Goal: Task Accomplishment & Management: Manage account settings

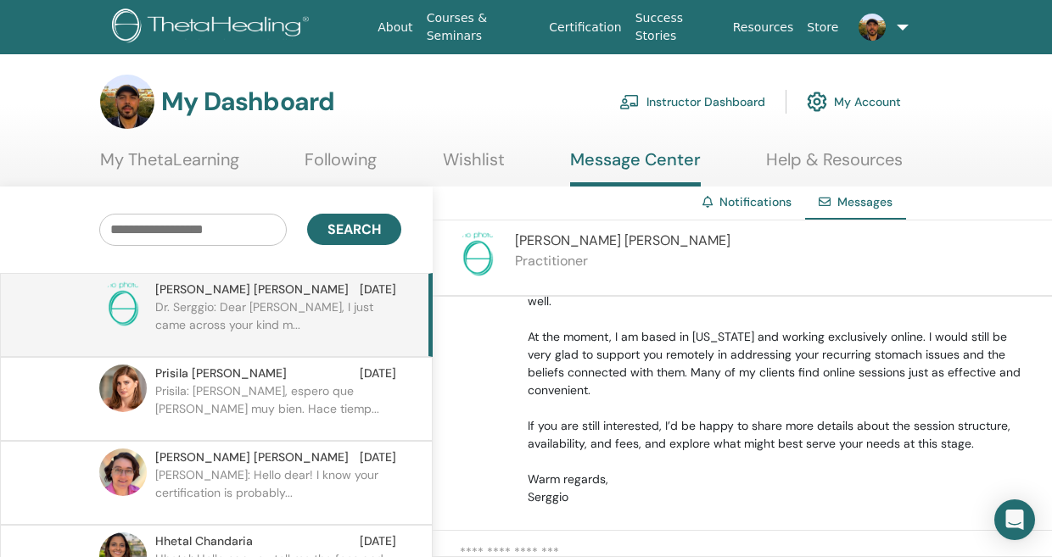
scroll to position [308, 0]
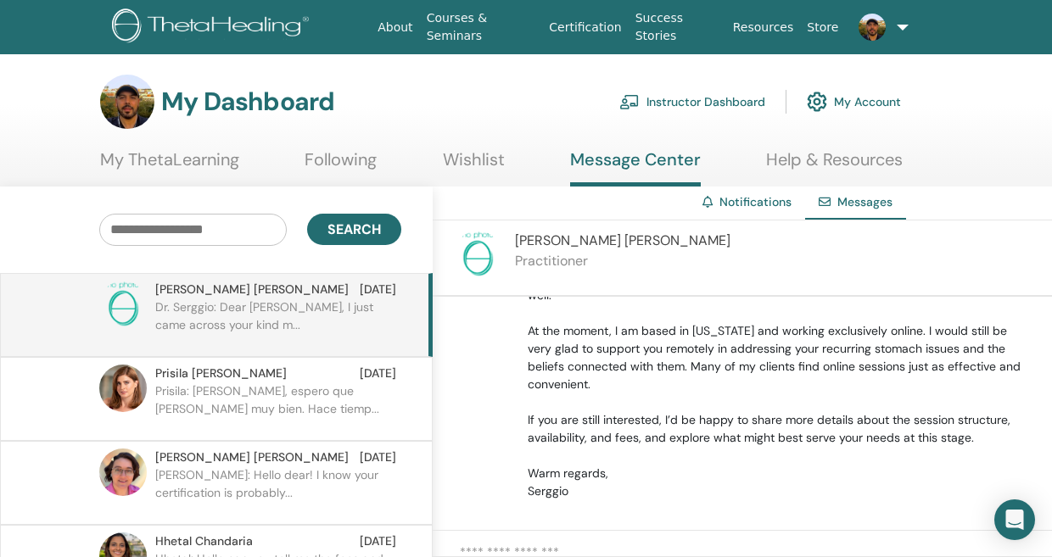
click at [897, 28] on link at bounding box center [877, 27] width 64 height 54
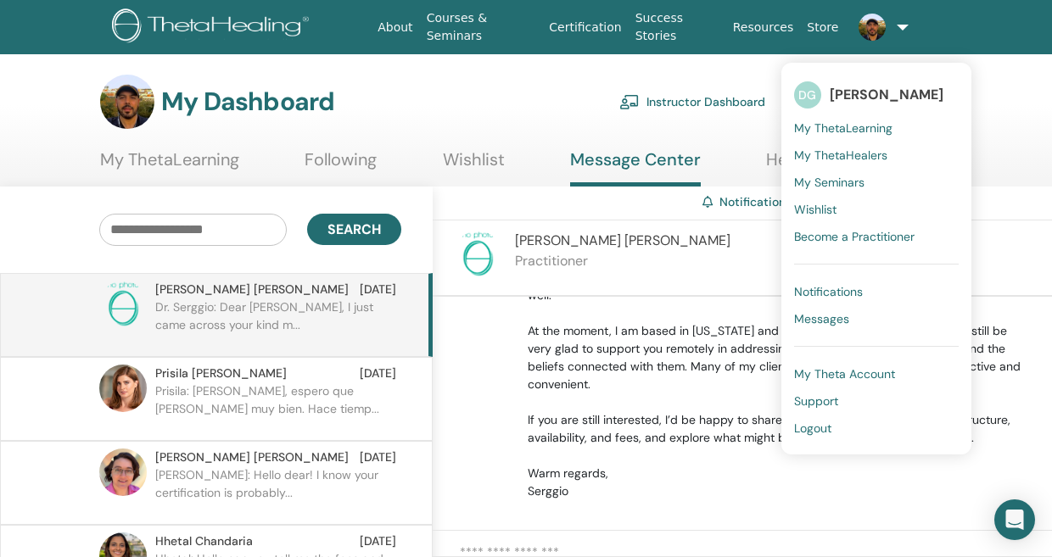
click at [830, 294] on span "Notifications" at bounding box center [828, 291] width 69 height 15
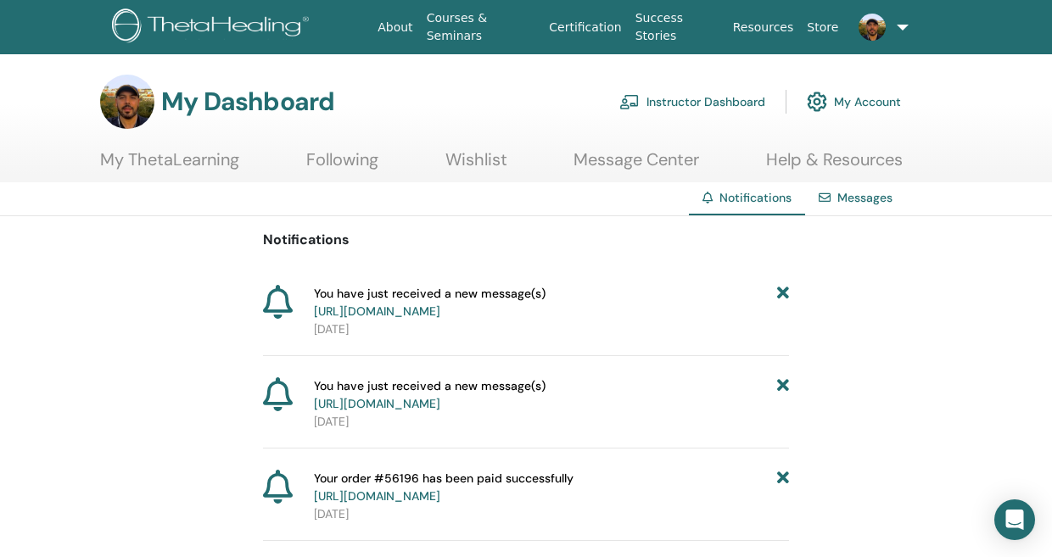
click at [899, 31] on link at bounding box center [877, 27] width 64 height 54
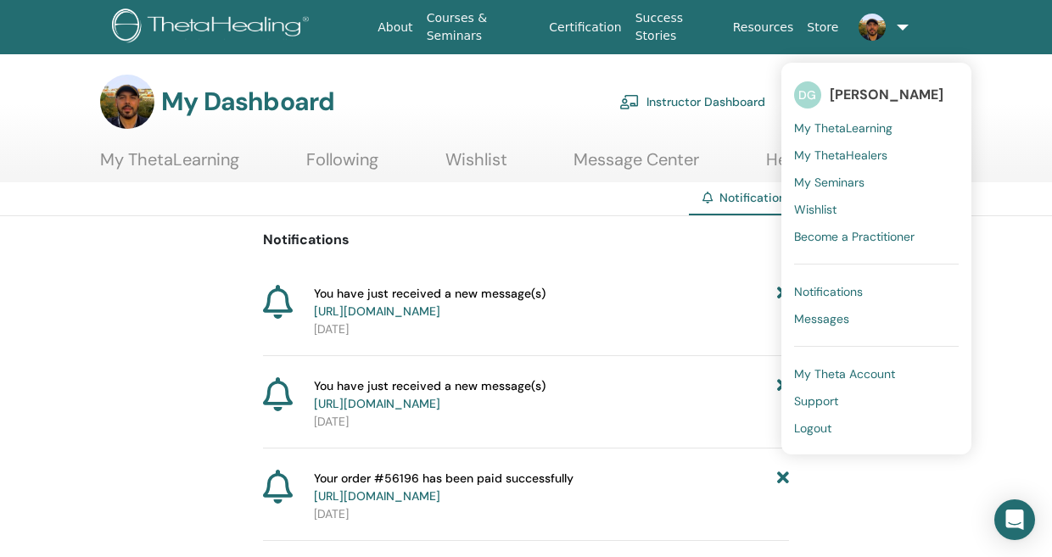
click at [826, 320] on span "Messages" at bounding box center [821, 318] width 55 height 15
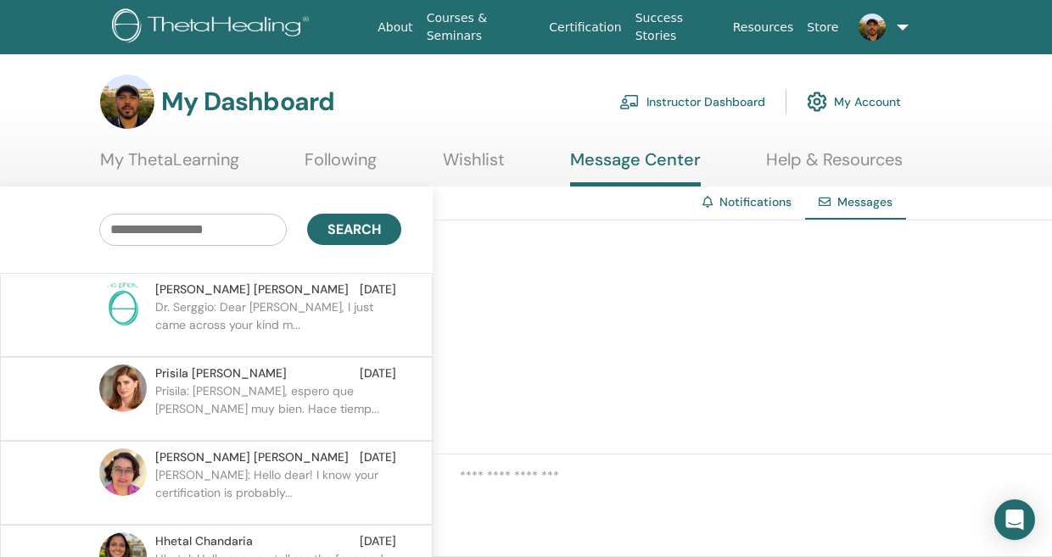
click at [248, 301] on p "Dr. Serggio: Dear Christine, I just came across your kind m..." at bounding box center [278, 324] width 246 height 51
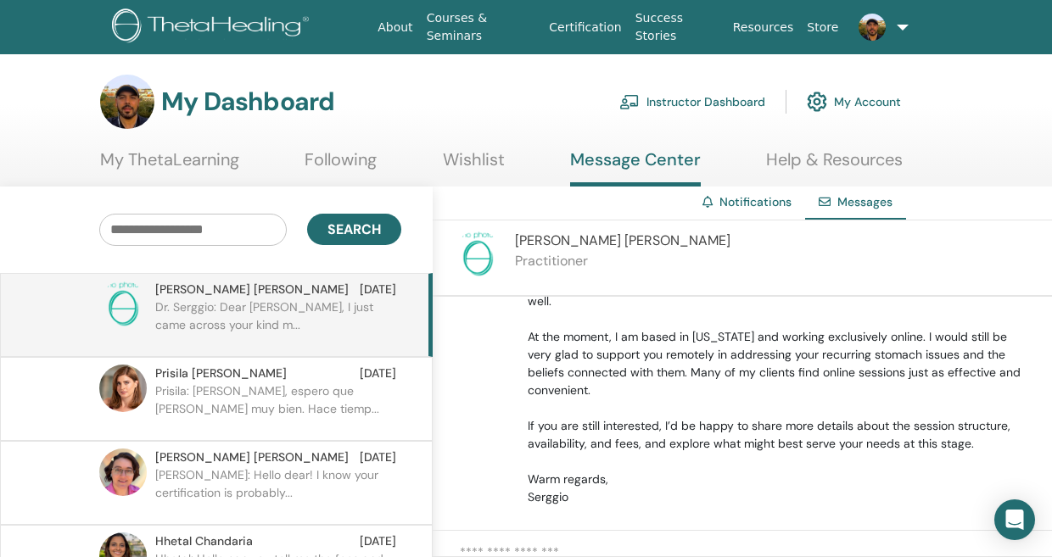
scroll to position [308, 0]
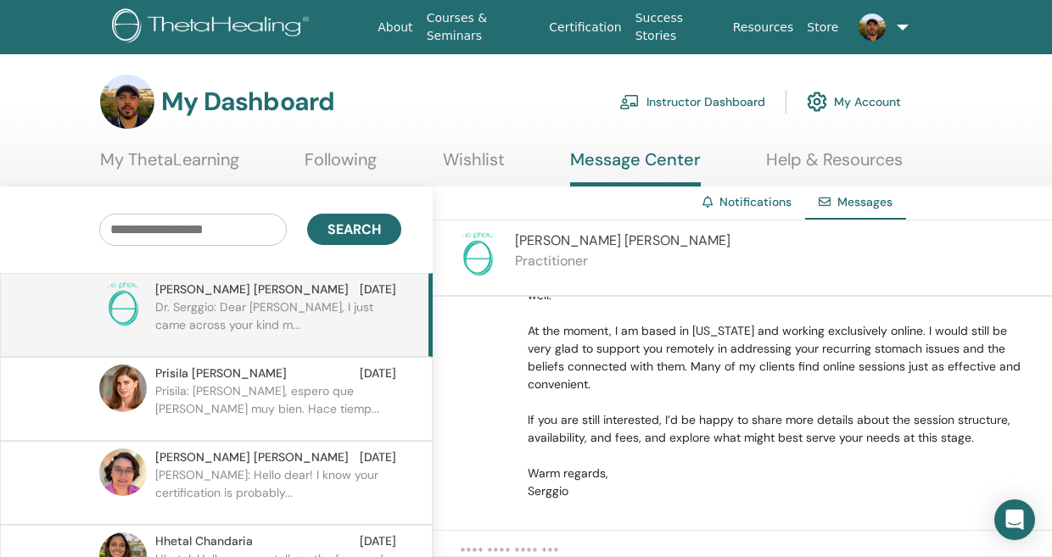
click at [185, 25] on img at bounding box center [213, 27] width 203 height 38
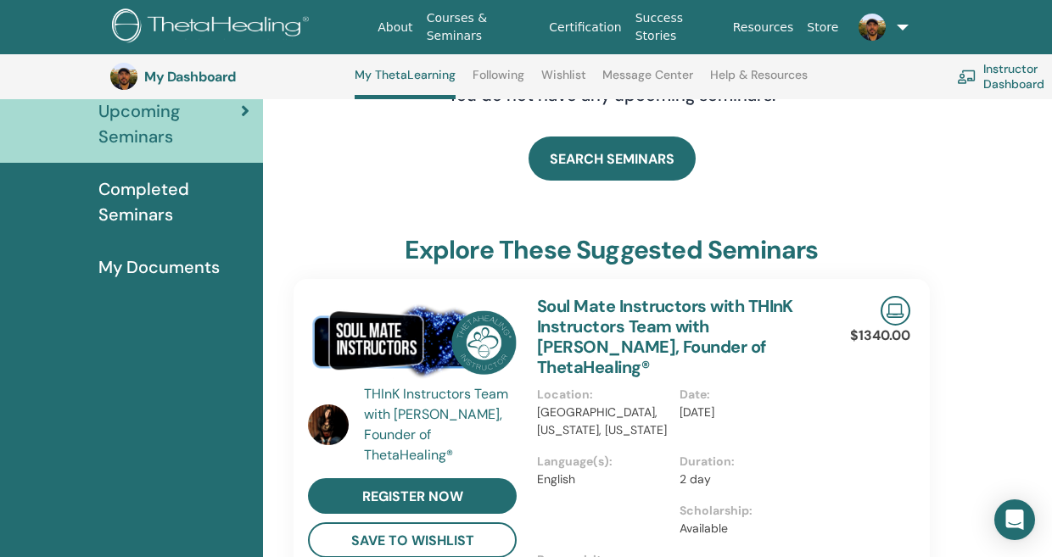
scroll to position [171, 0]
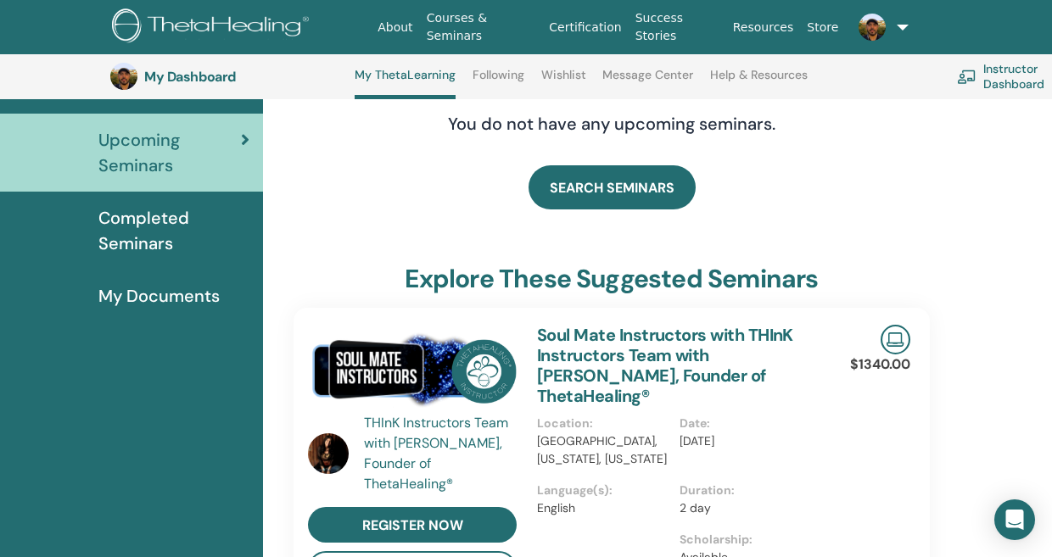
click at [126, 240] on span "Completed Seminars" at bounding box center [173, 230] width 151 height 51
click at [159, 307] on span "My Documents" at bounding box center [158, 295] width 121 height 25
click at [141, 291] on span "My Documents" at bounding box center [158, 295] width 121 height 25
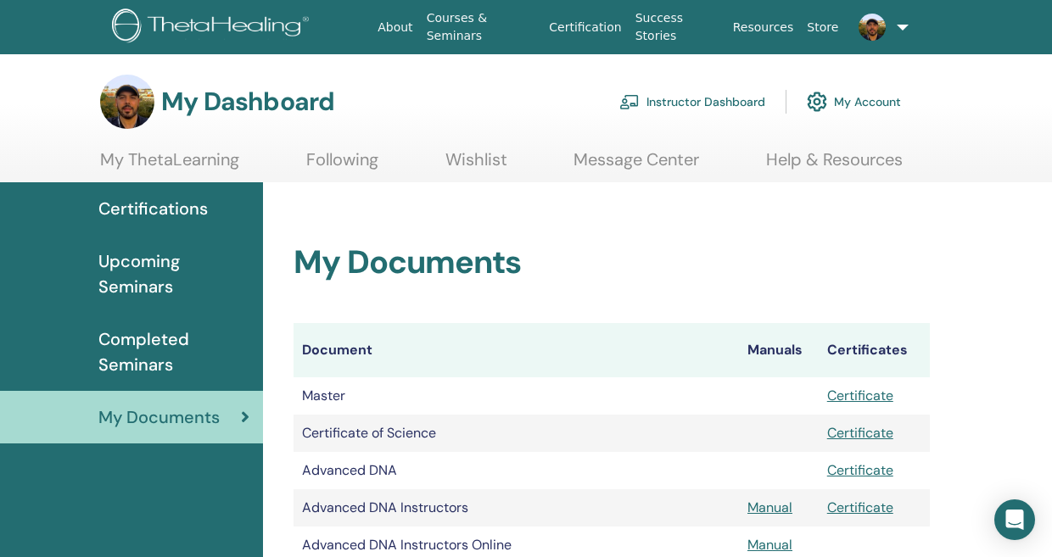
click at [158, 215] on span "Certifications" at bounding box center [152, 208] width 109 height 25
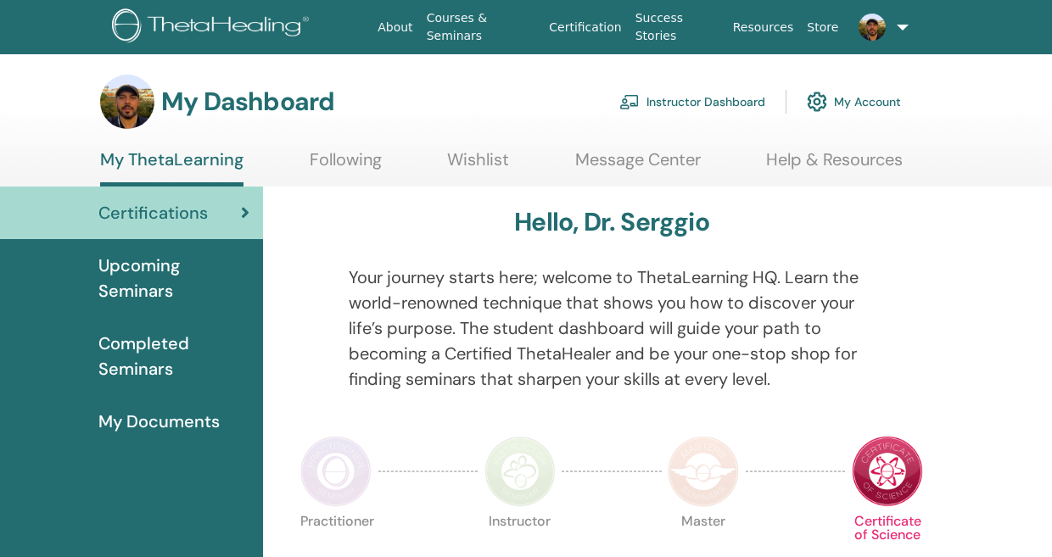
click at [690, 101] on link "Instructor Dashboard" at bounding box center [692, 101] width 146 height 37
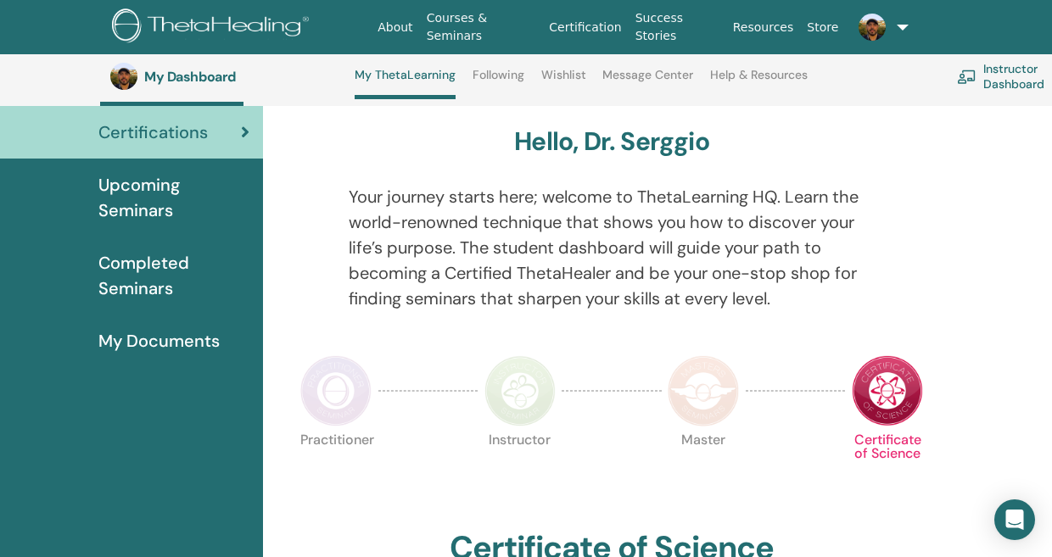
scroll to position [12, 0]
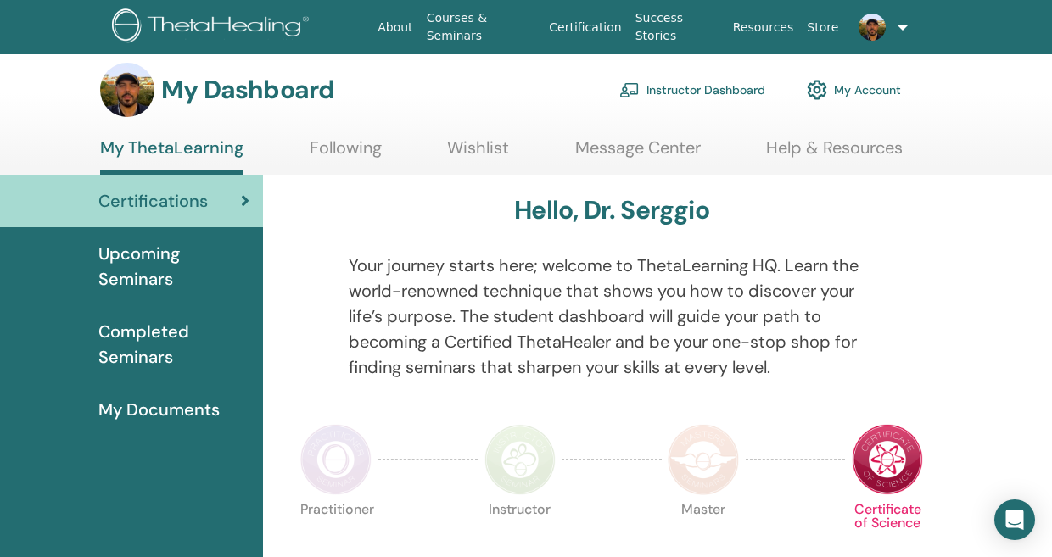
click at [172, 267] on span "Upcoming Seminars" at bounding box center [173, 266] width 151 height 51
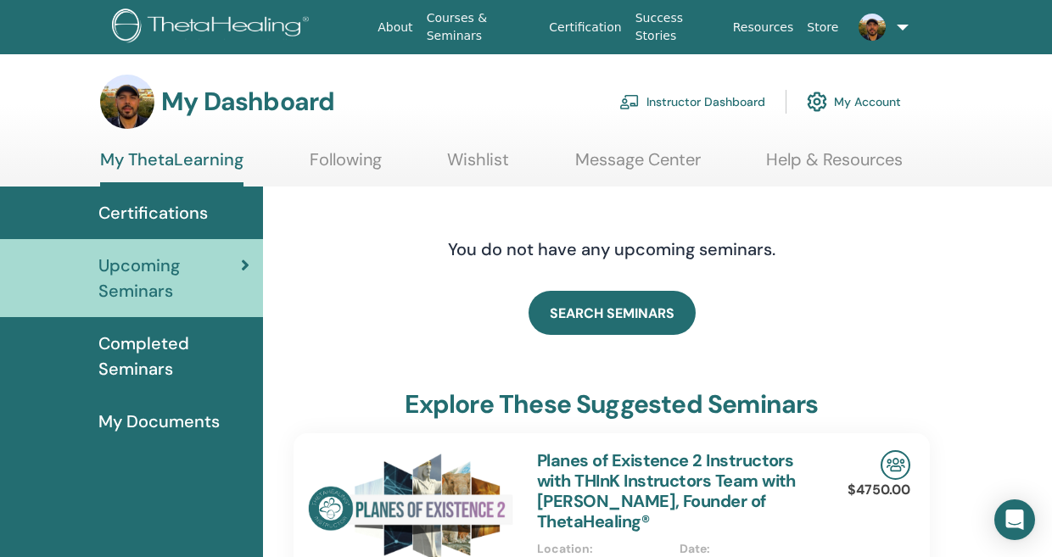
click at [209, 17] on img at bounding box center [213, 27] width 203 height 38
click at [882, 96] on link "My Account" at bounding box center [854, 101] width 94 height 37
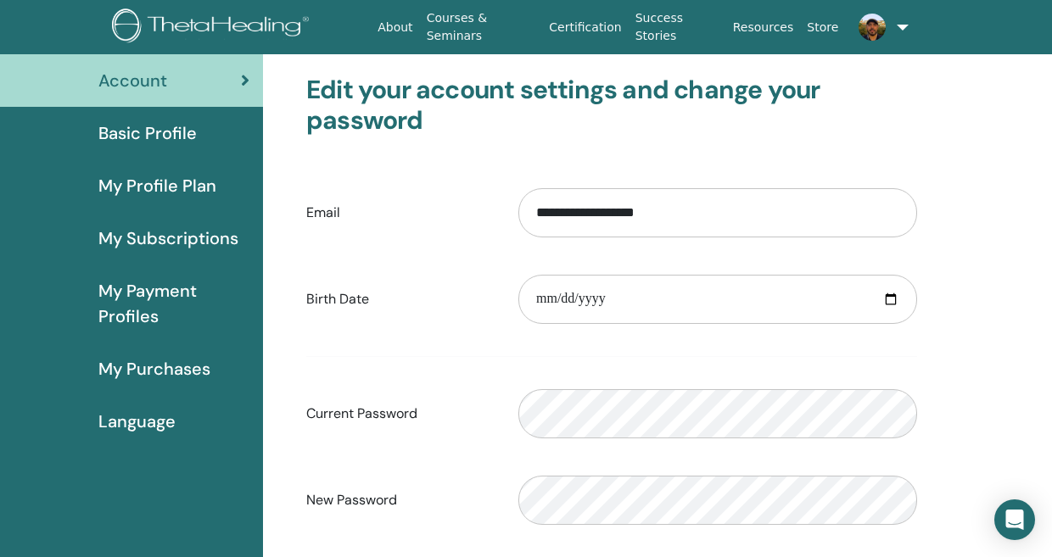
scroll to position [163, 0]
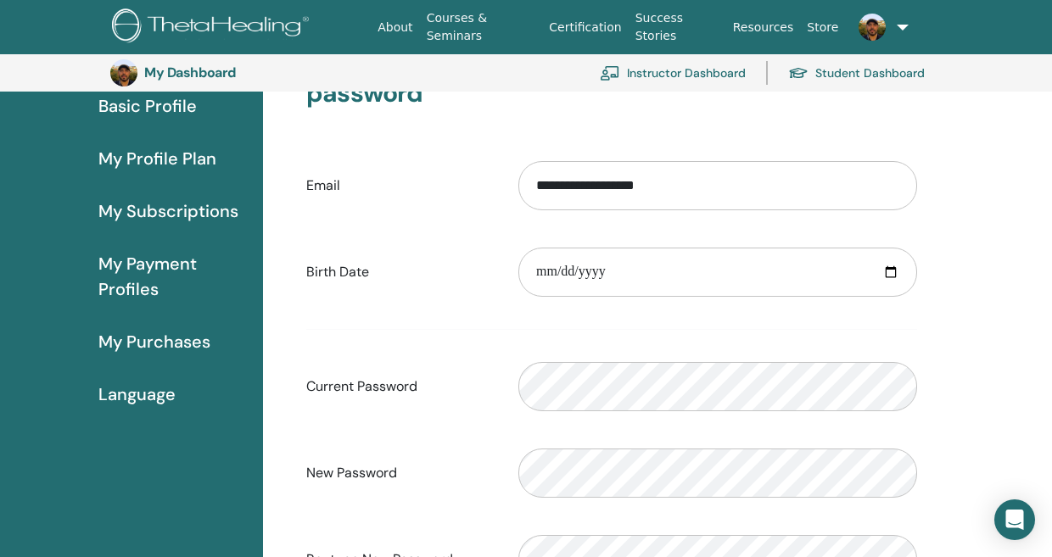
click at [142, 344] on span "My Purchases" at bounding box center [154, 341] width 112 height 25
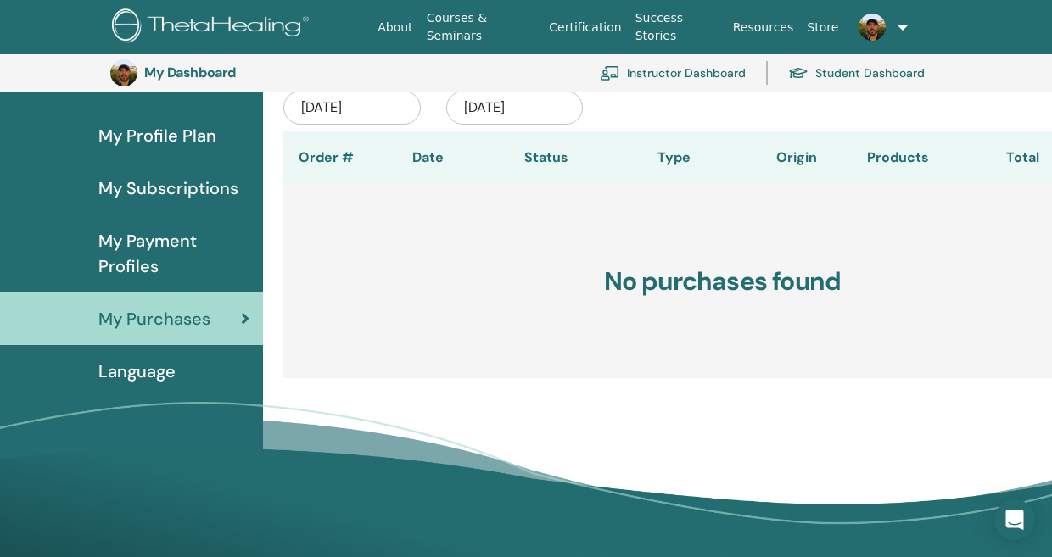
scroll to position [64, 0]
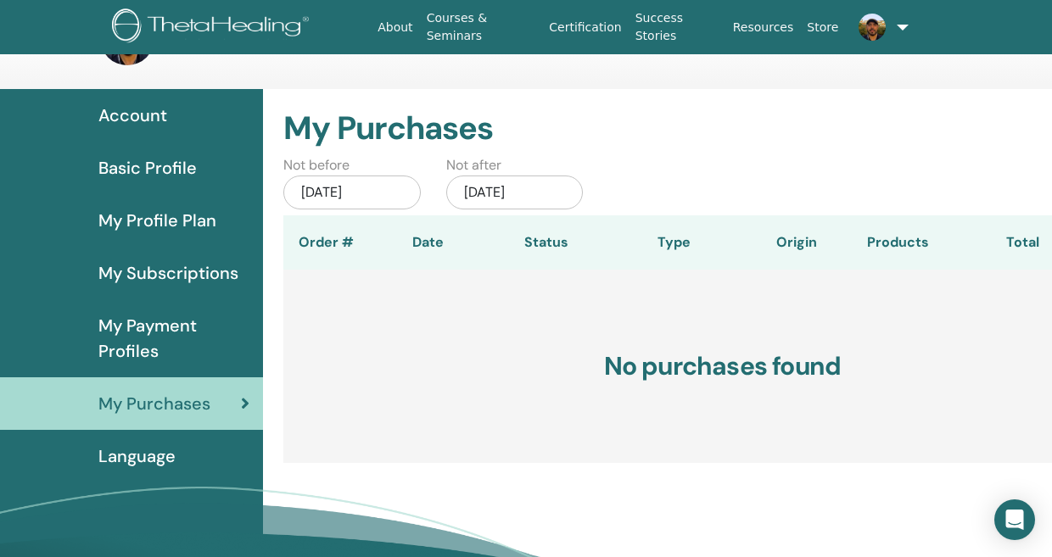
click at [168, 335] on span "My Payment Profiles" at bounding box center [173, 338] width 151 height 51
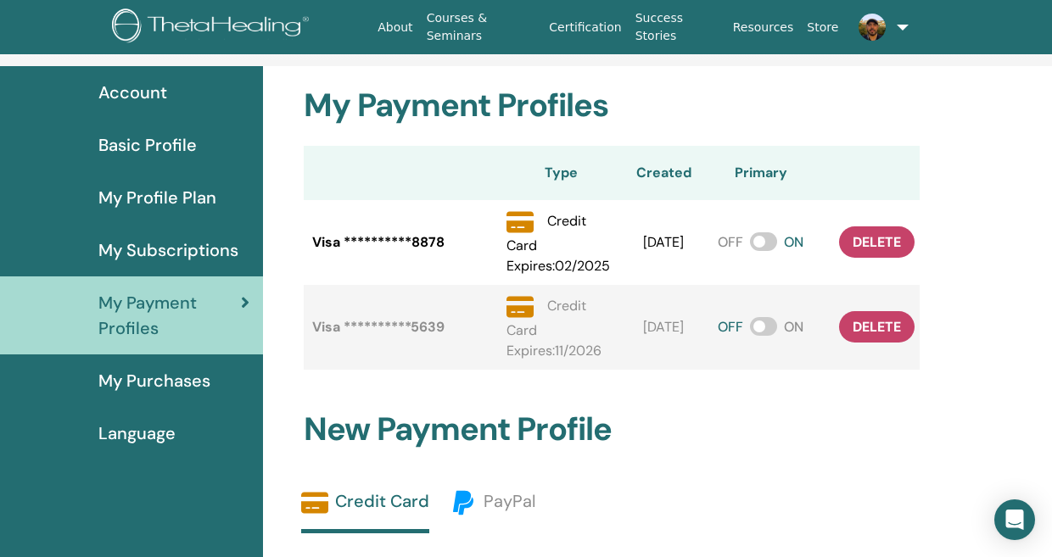
scroll to position [87, 0]
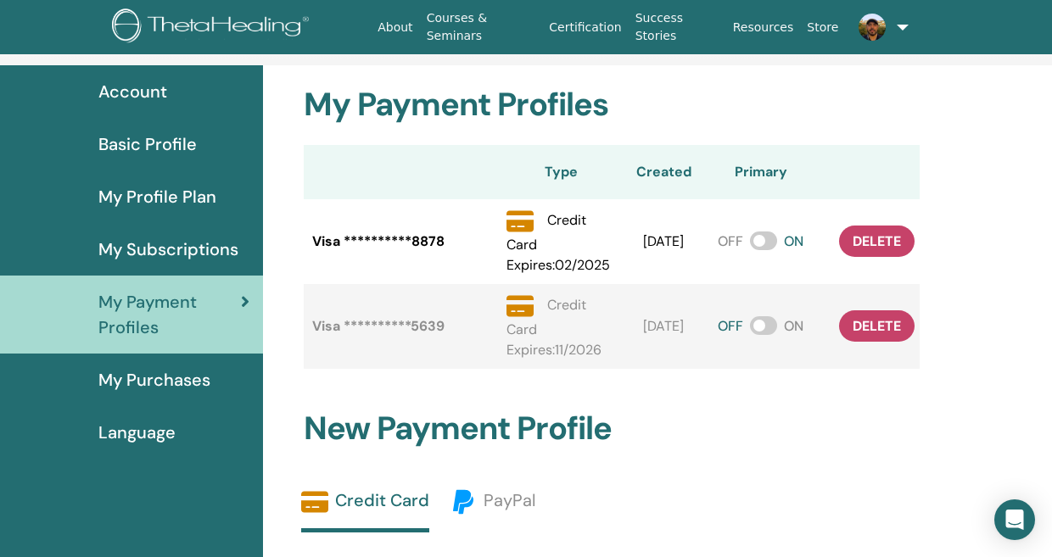
click at [766, 335] on span at bounding box center [763, 325] width 27 height 19
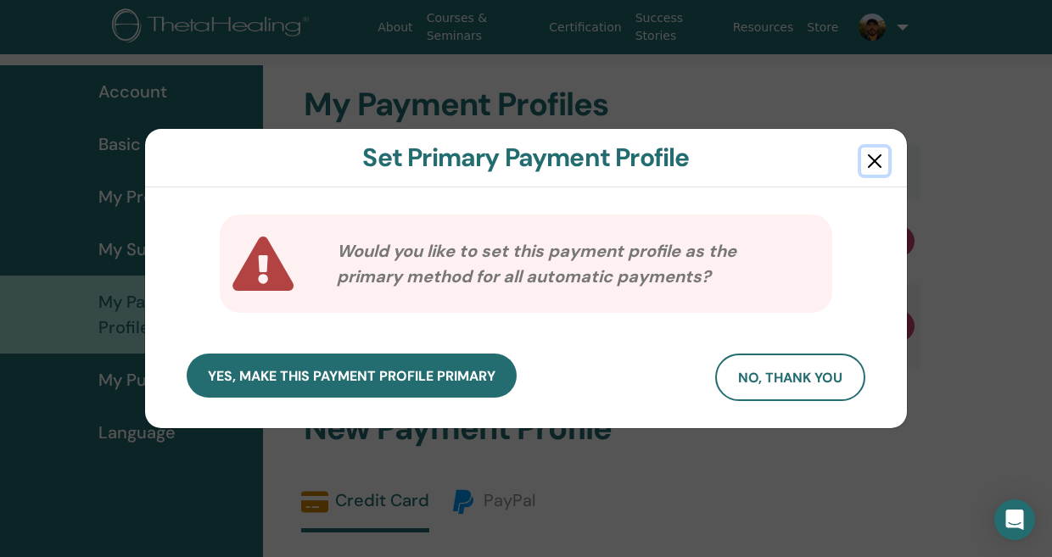
click at [879, 167] on button "button" at bounding box center [874, 161] width 27 height 27
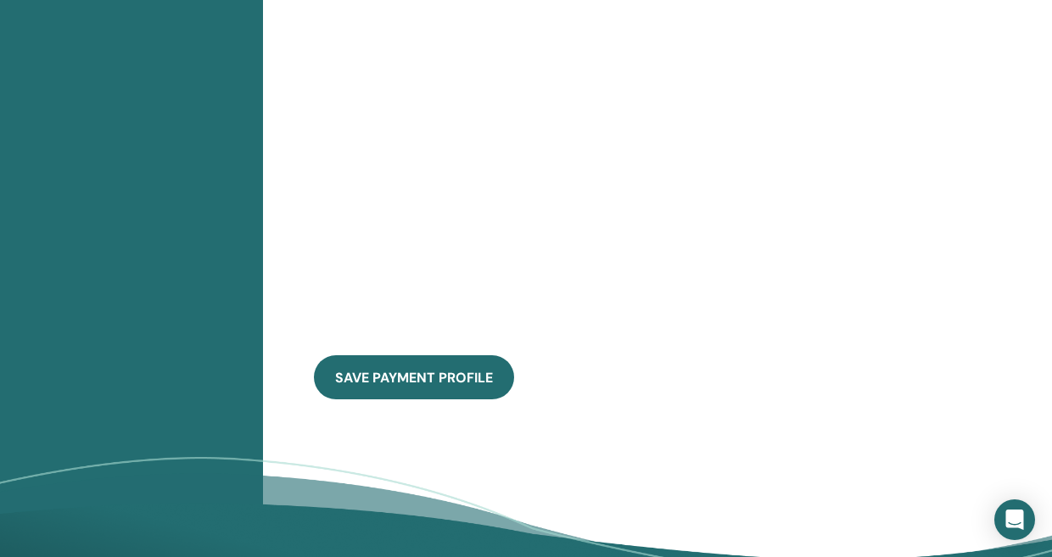
scroll to position [867, 0]
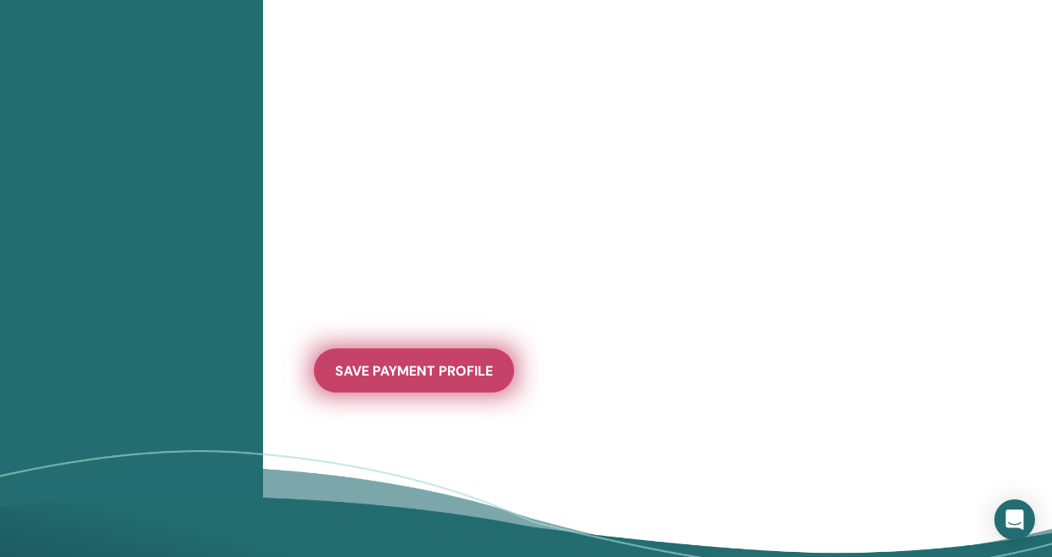
click at [398, 380] on span "save payment profile" at bounding box center [414, 371] width 158 height 18
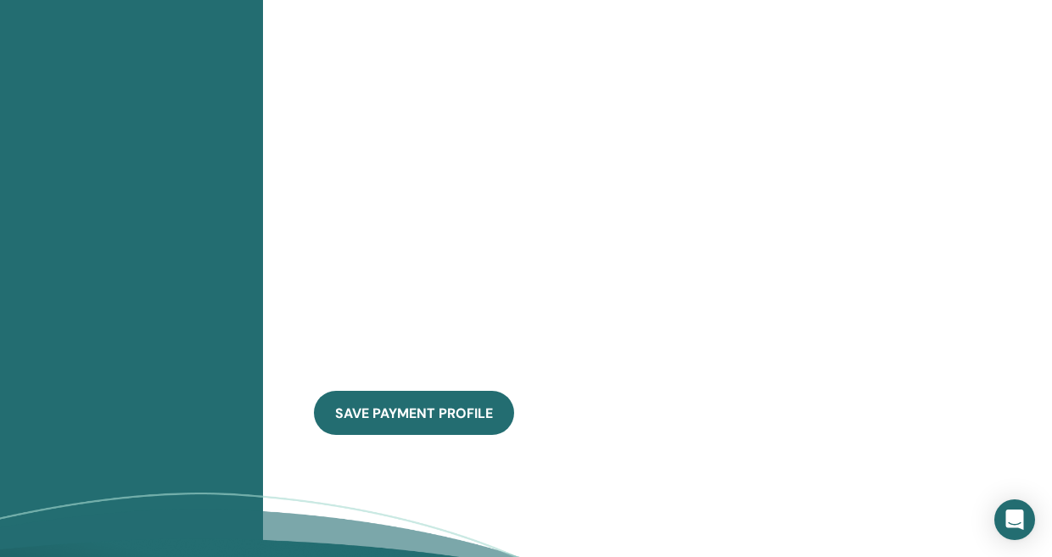
scroll to position [1084, 0]
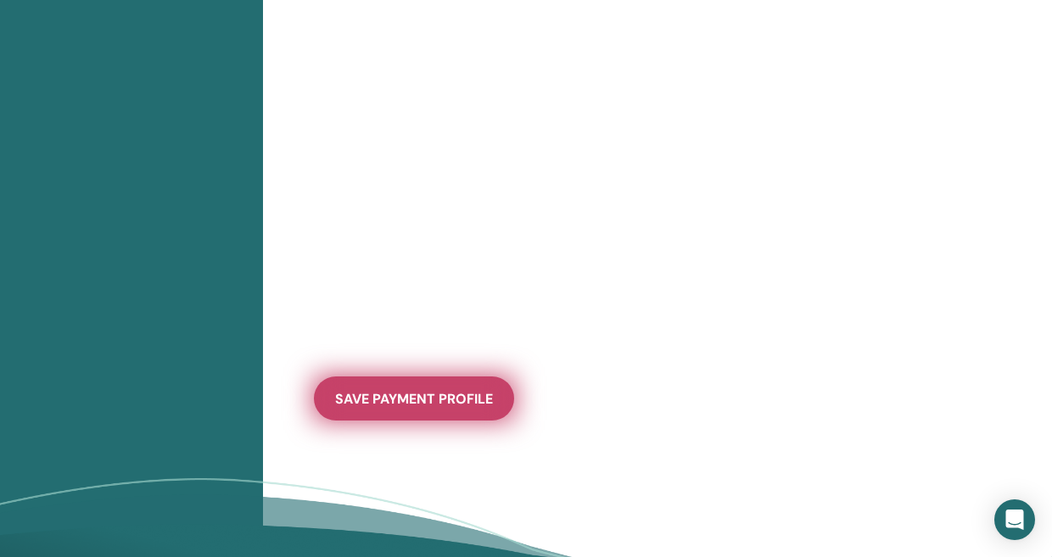
click at [374, 408] on span "save payment profile" at bounding box center [414, 399] width 158 height 18
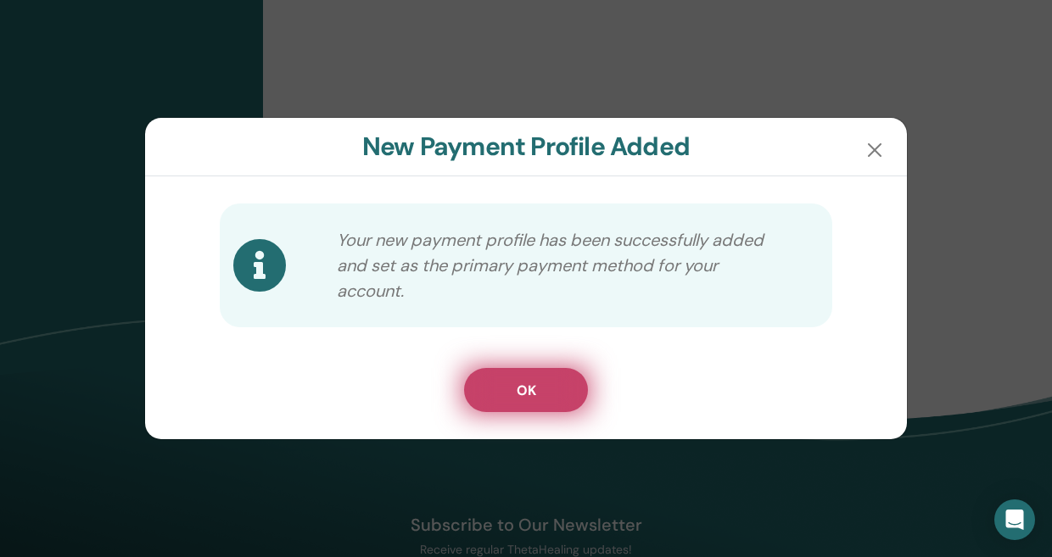
click at [564, 383] on button "OK" at bounding box center [526, 390] width 124 height 44
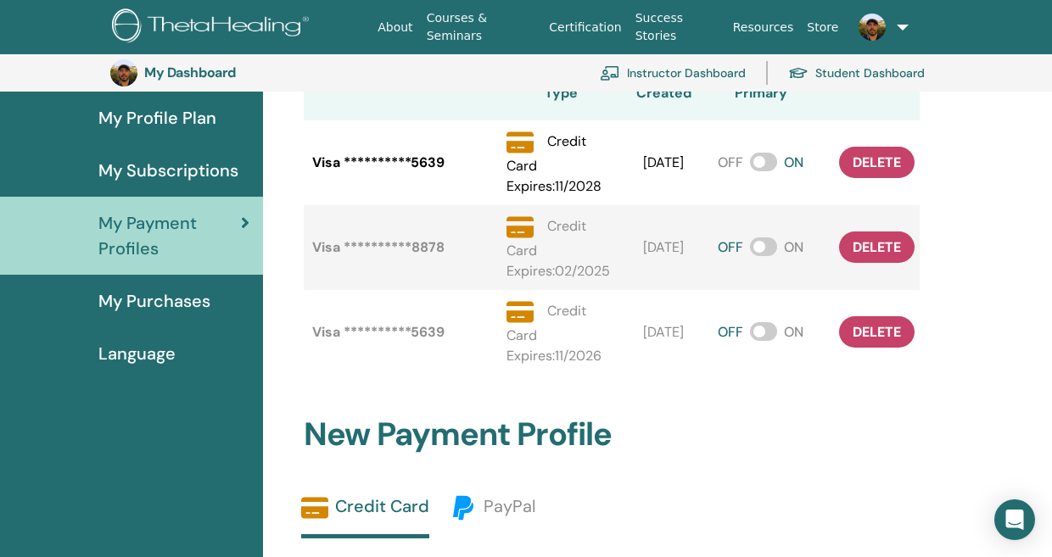
scroll to position [173, 0]
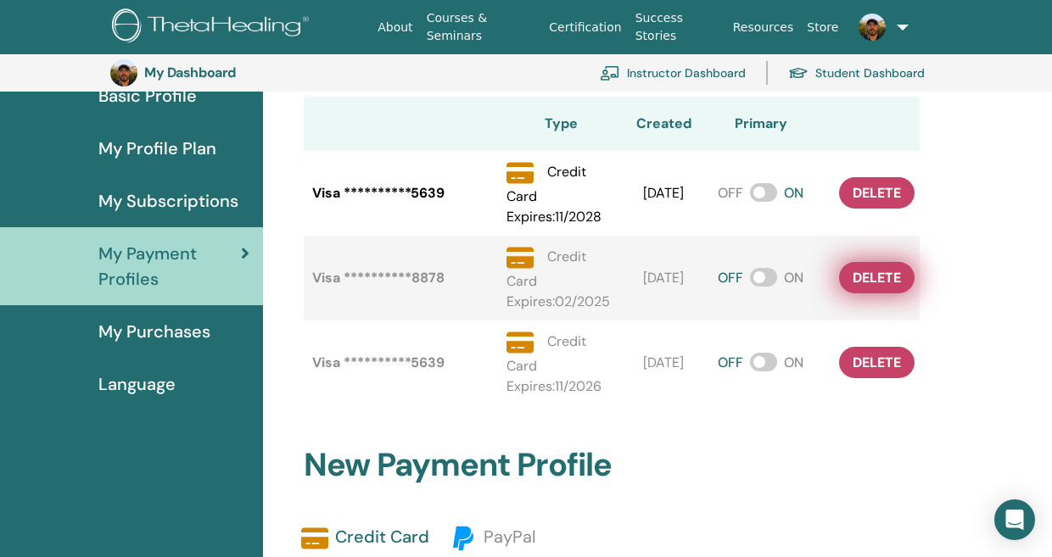
click at [869, 287] on span "delete" at bounding box center [877, 278] width 48 height 18
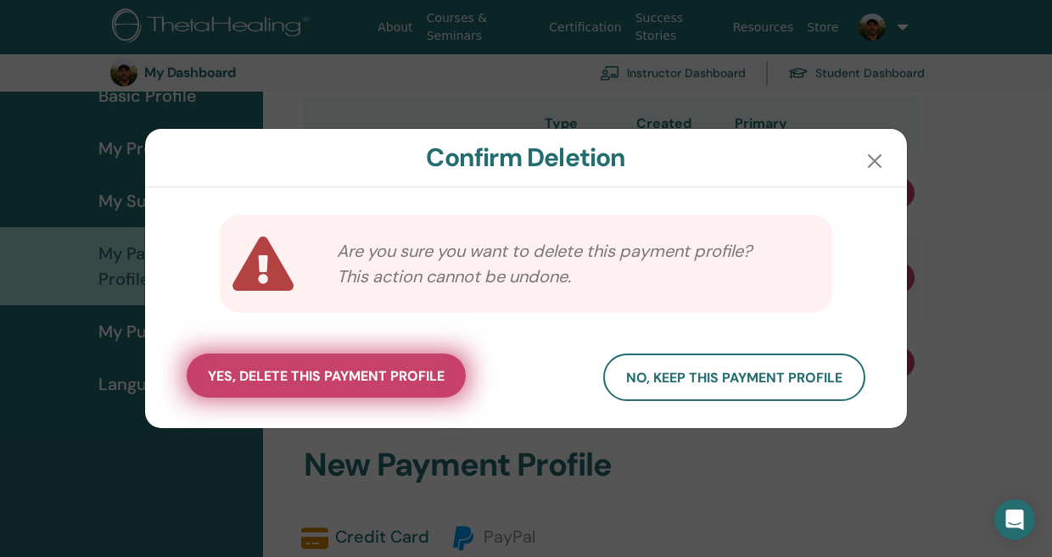
click at [330, 382] on span "yes, delete this payment profile" at bounding box center [326, 376] width 237 height 18
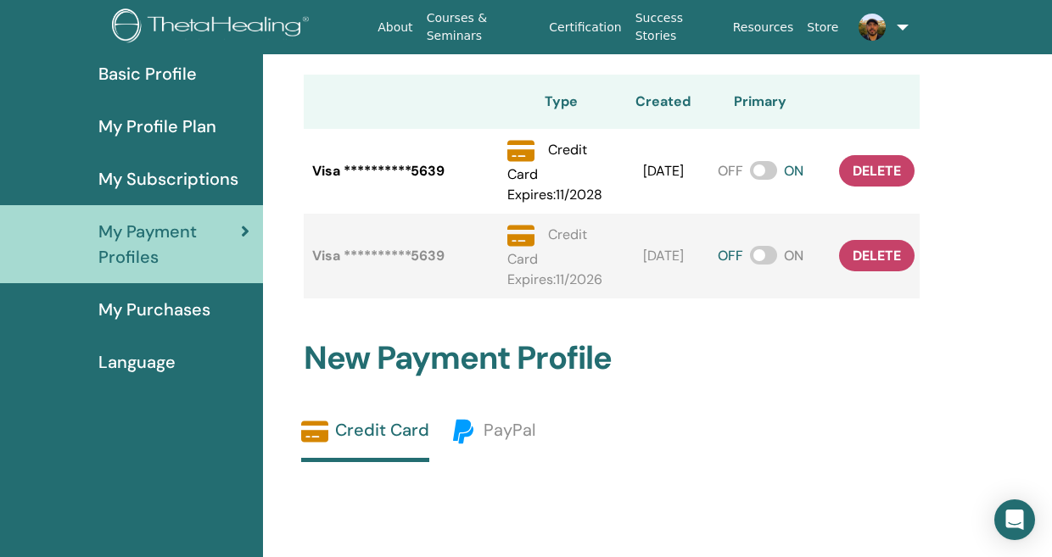
scroll to position [78, 0]
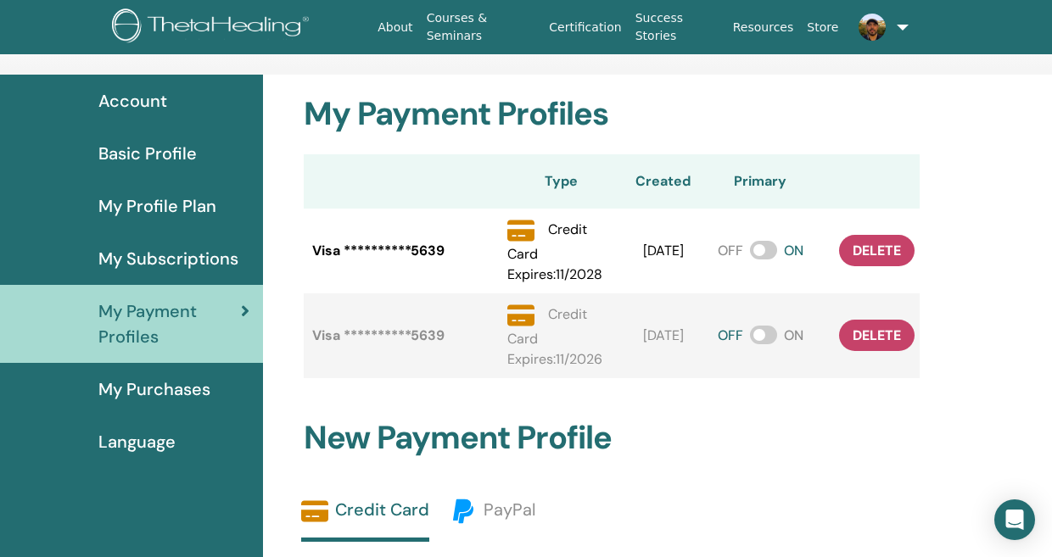
click at [176, 210] on span "My Profile Plan" at bounding box center [157, 205] width 118 height 25
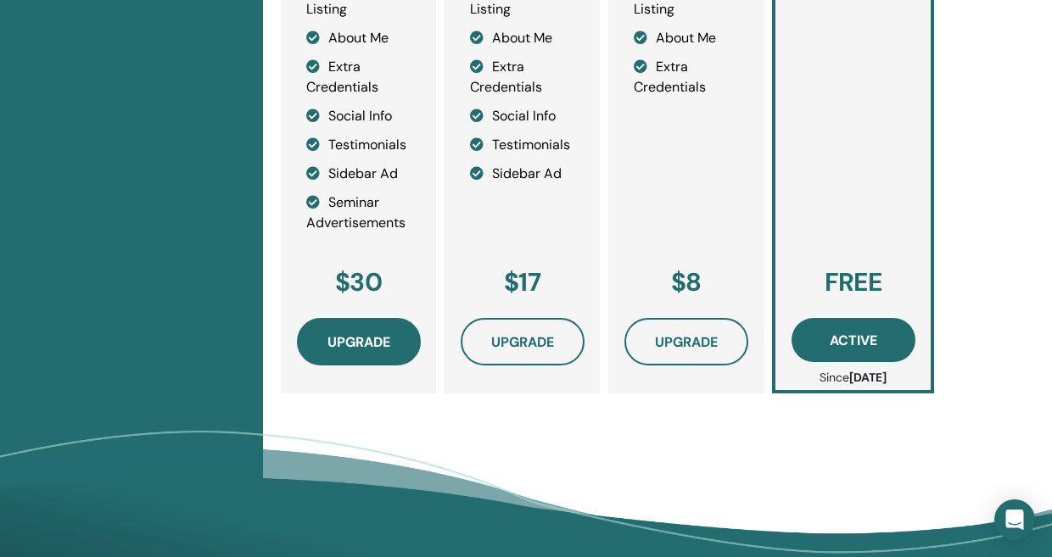
scroll to position [718, 0]
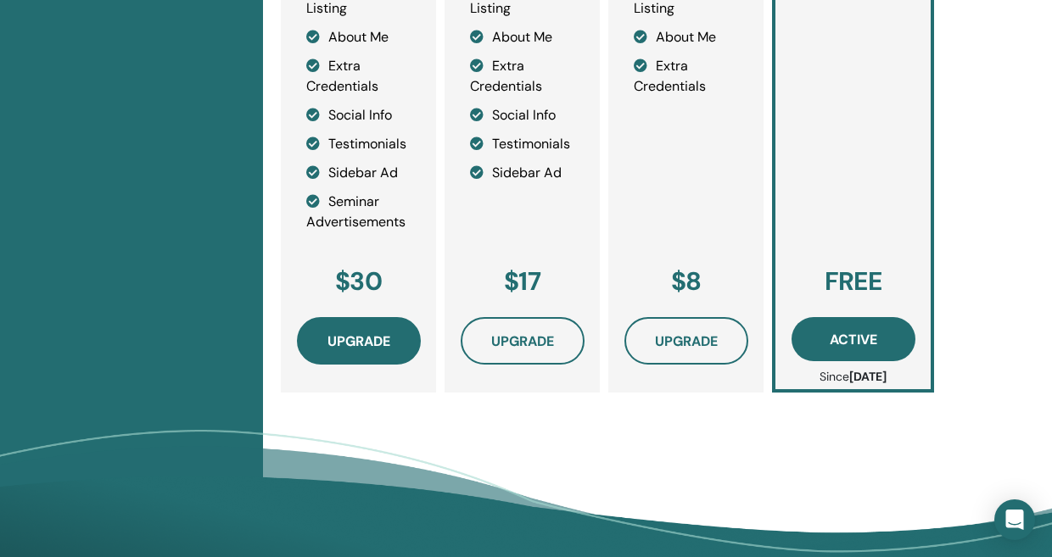
click at [355, 344] on span "Upgrade" at bounding box center [358, 342] width 63 height 18
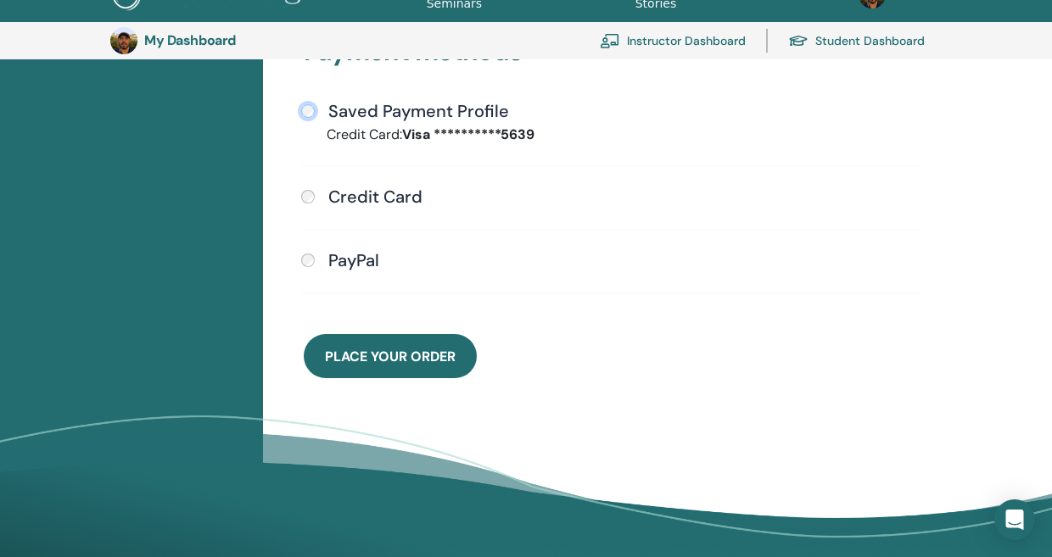
scroll to position [534, 0]
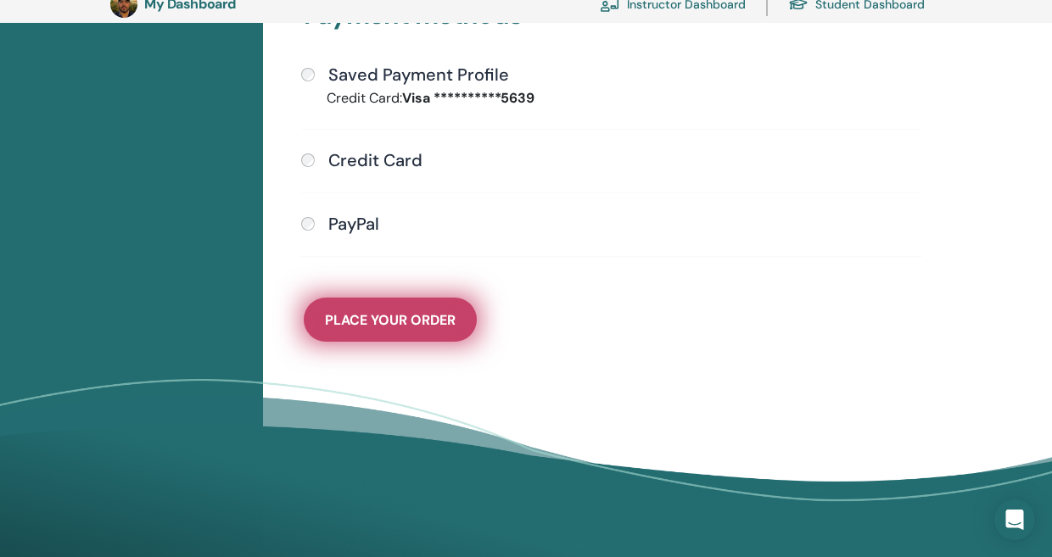
click at [386, 327] on span "Place Your Order" at bounding box center [390, 320] width 131 height 18
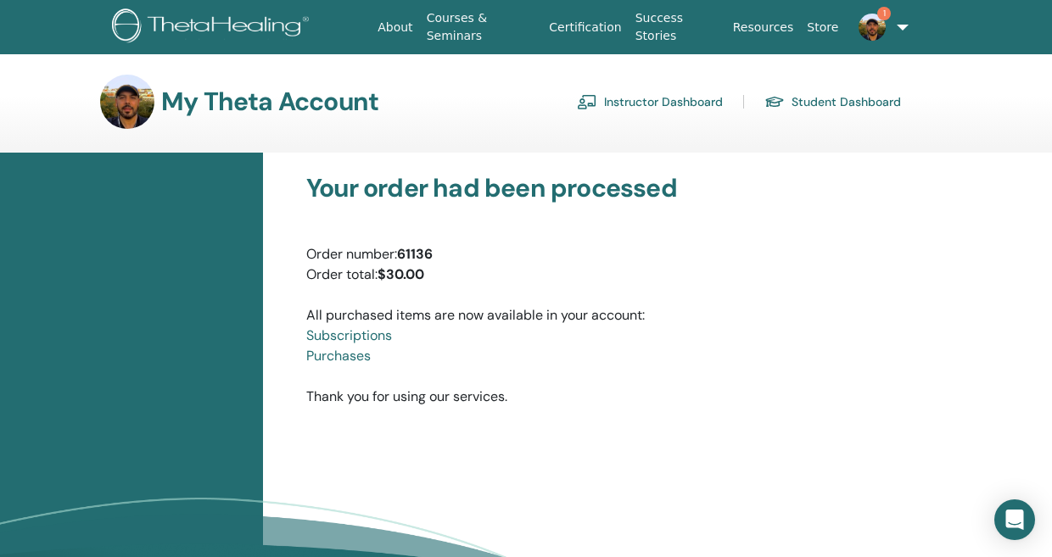
click at [864, 25] on img at bounding box center [871, 27] width 27 height 27
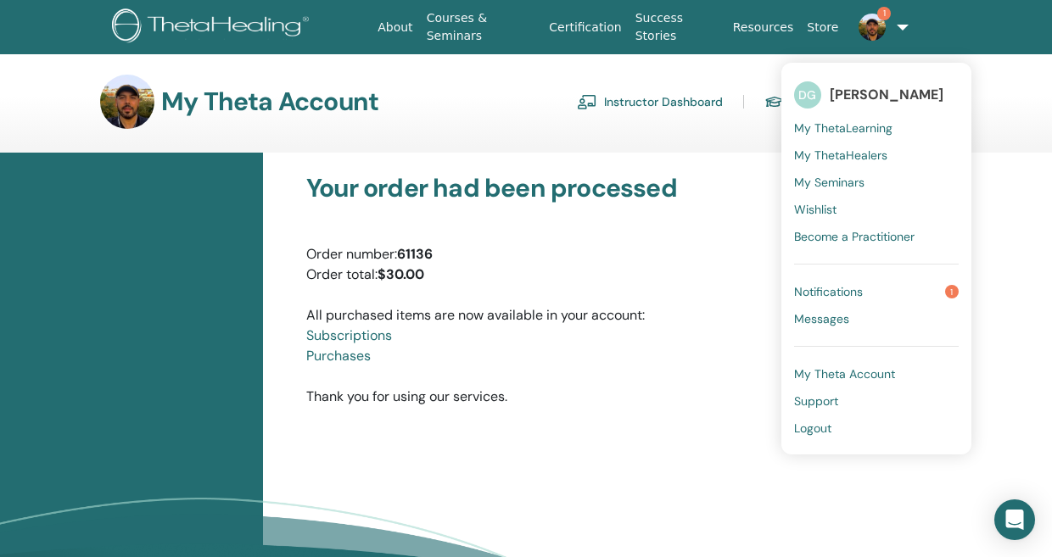
click at [836, 286] on span "Notifications" at bounding box center [828, 291] width 69 height 15
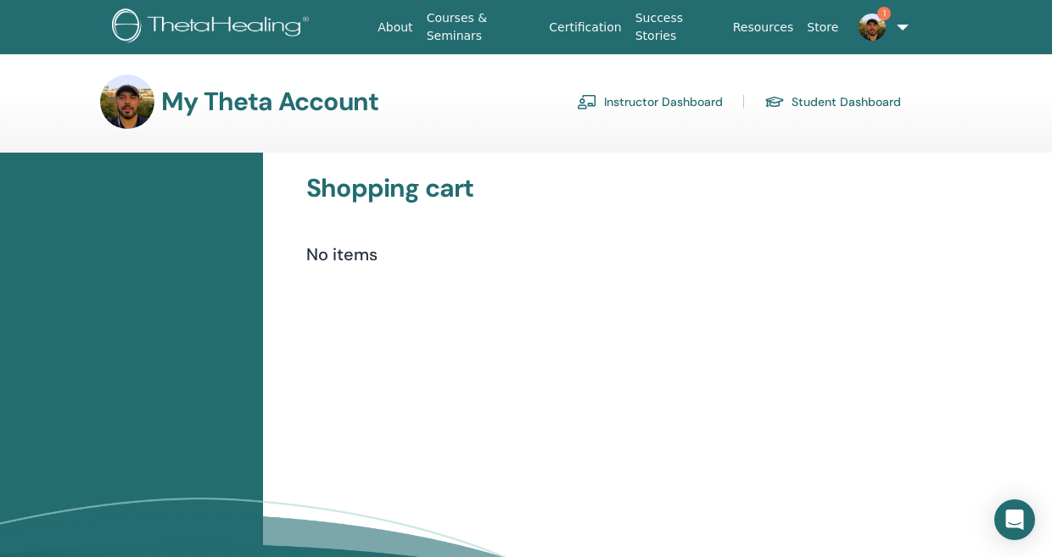
click at [656, 101] on link "Instructor Dashboard" at bounding box center [650, 101] width 146 height 27
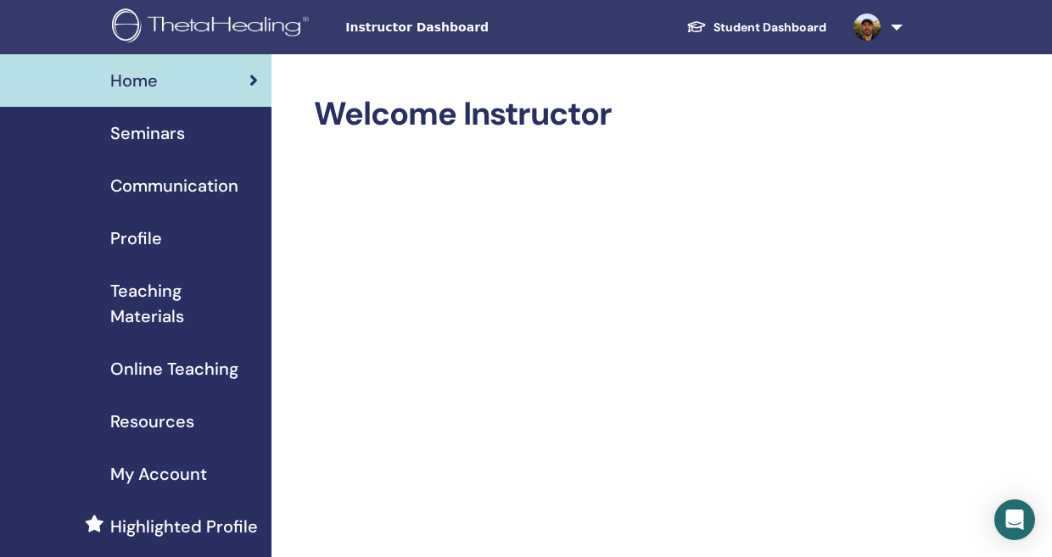
click at [419, 34] on span "Instructor Dashboard" at bounding box center [472, 28] width 254 height 18
click at [134, 128] on span "Seminars" at bounding box center [147, 132] width 75 height 25
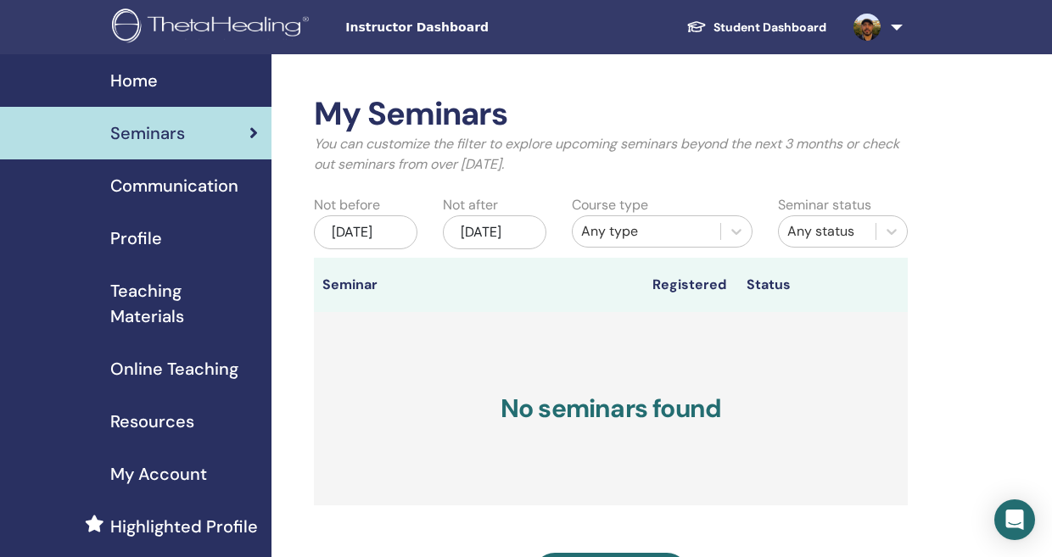
click at [126, 238] on span "Profile" at bounding box center [136, 238] width 52 height 25
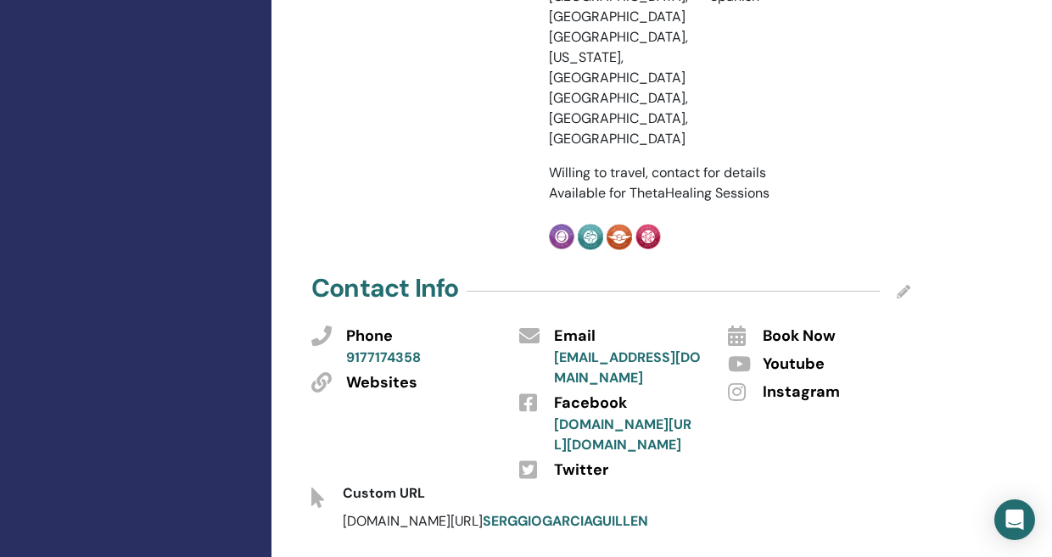
scroll to position [580, 0]
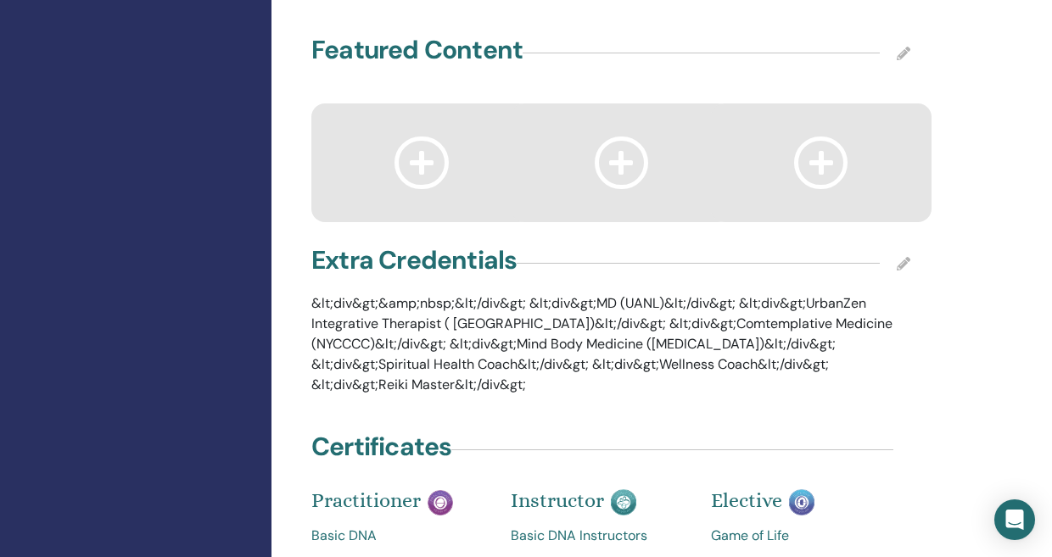
scroll to position [3144, 0]
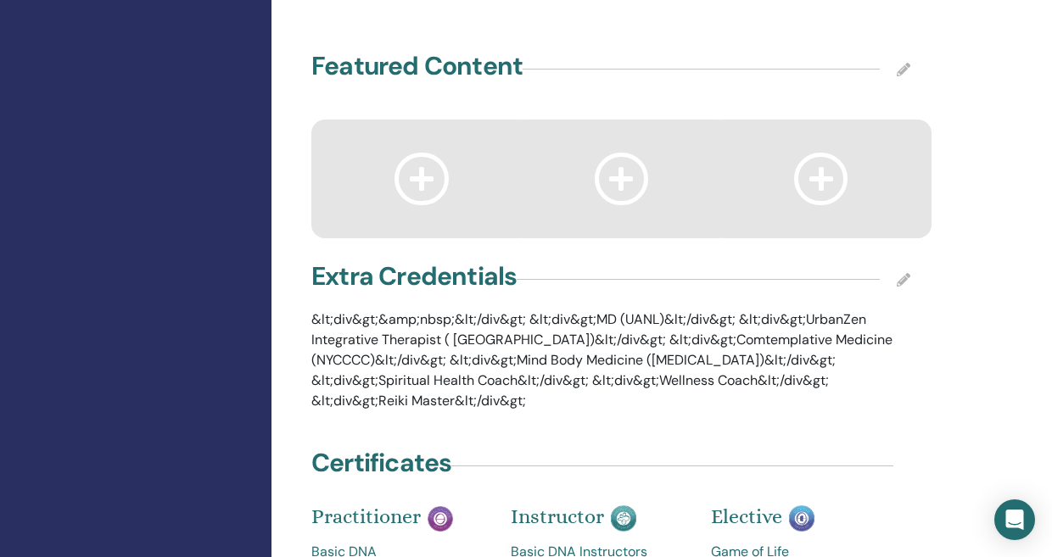
click at [900, 273] on icon at bounding box center [904, 280] width 14 height 14
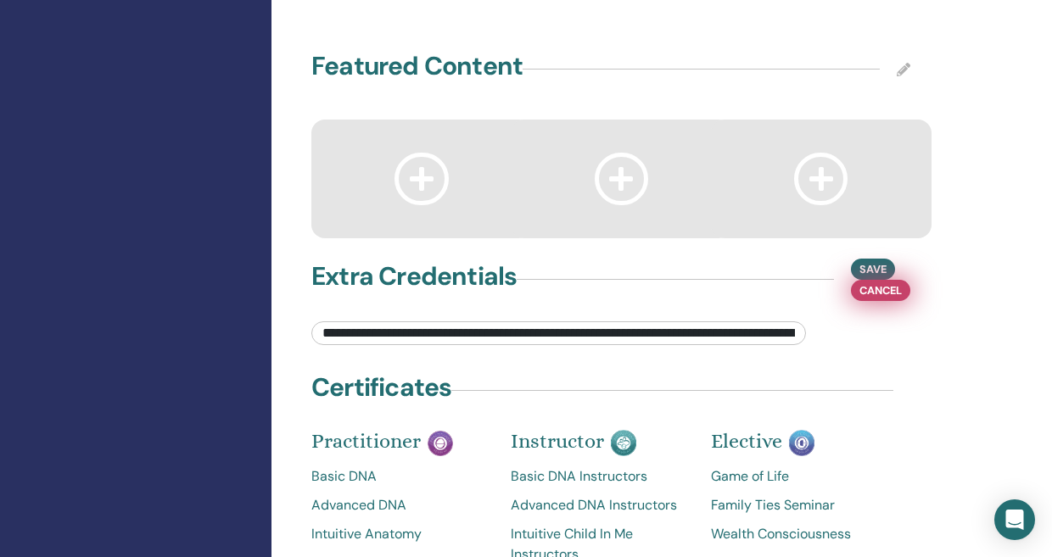
click at [879, 282] on span "Cancel" at bounding box center [880, 291] width 42 height 18
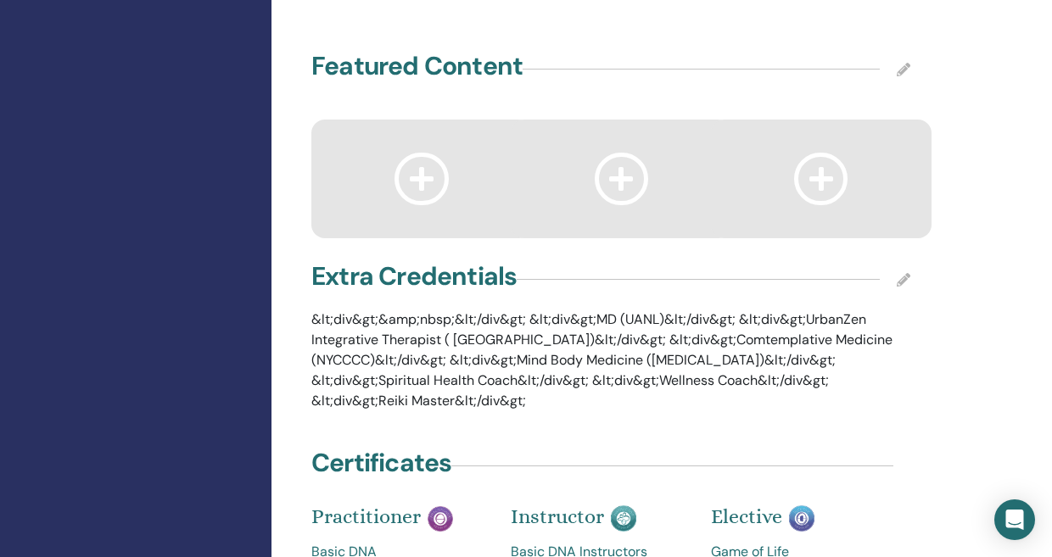
click at [329, 310] on p "&lt;div&gt;&amp;nbsp;&lt;/div&gt; &lt;div&gt;MD (UANL)&lt;/div&gt; &lt;div&gt;U…" at bounding box center [610, 361] width 599 height 102
click at [558, 320] on div "Extra Credentials &lt;div&gt;&amp;nbsp;&lt;/div&gt; &lt;div&gt;MD (UANL)&lt;/di…" at bounding box center [610, 342] width 619 height 166
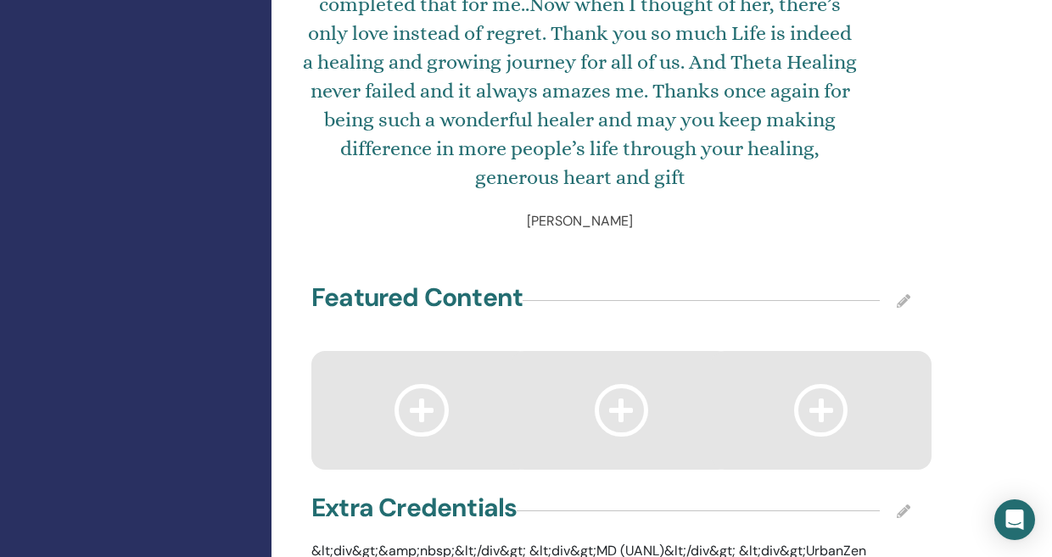
scroll to position [2869, 0]
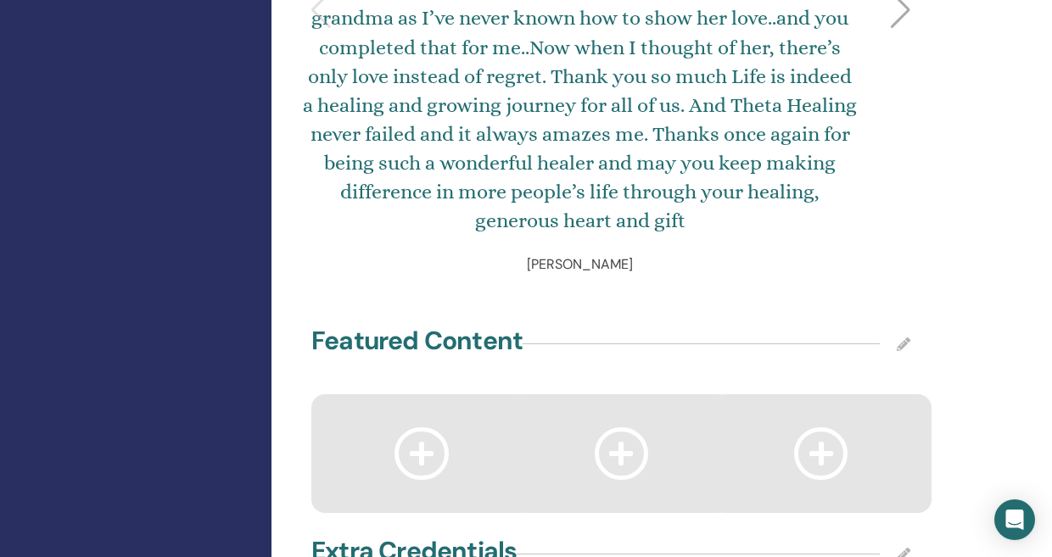
click at [907, 338] on icon at bounding box center [904, 345] width 14 height 14
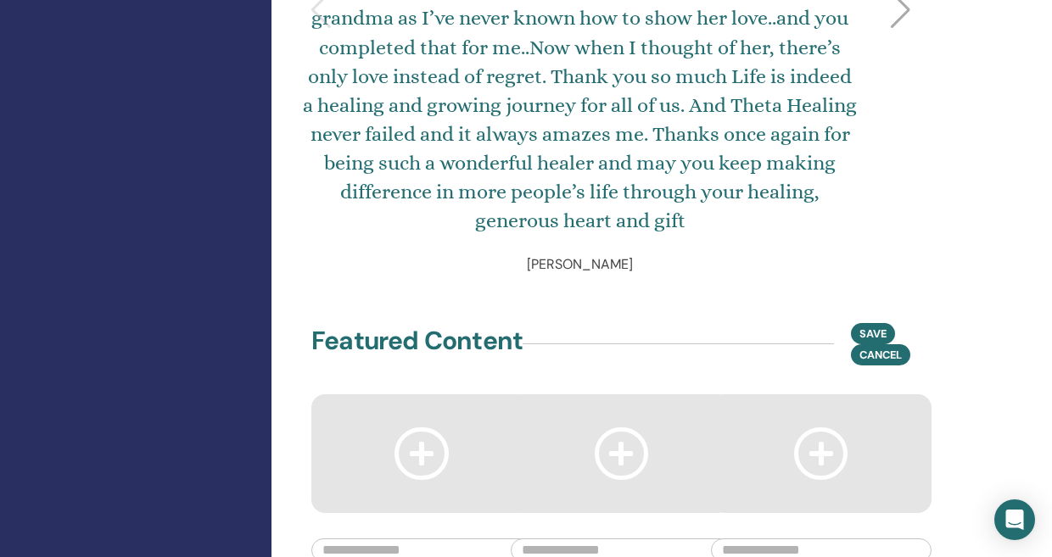
click at [788, 323] on div "Featured Content Save Cancel" at bounding box center [610, 344] width 619 height 42
click at [872, 346] on span "Cancel" at bounding box center [880, 355] width 42 height 18
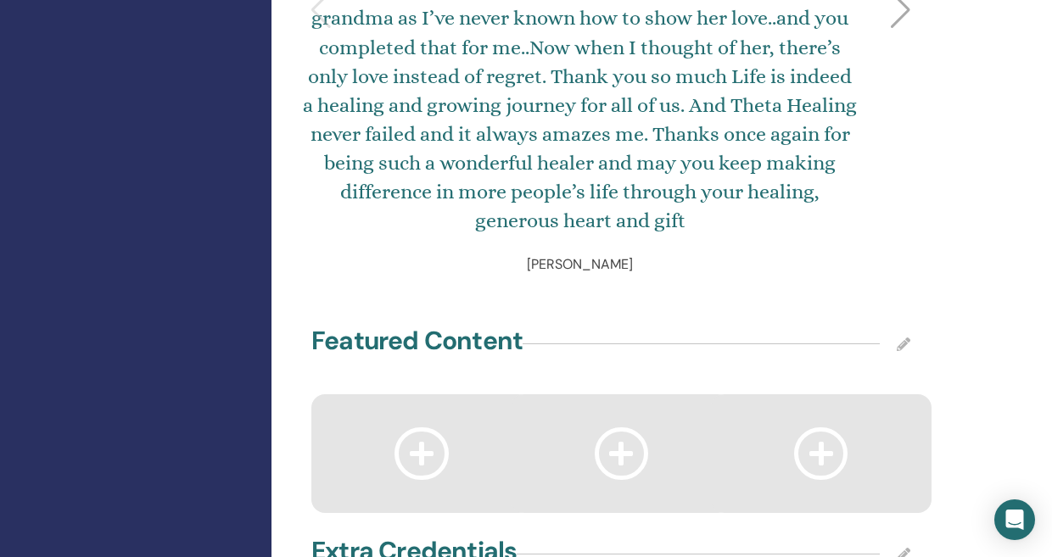
click at [421, 428] on icon at bounding box center [421, 454] width 54 height 52
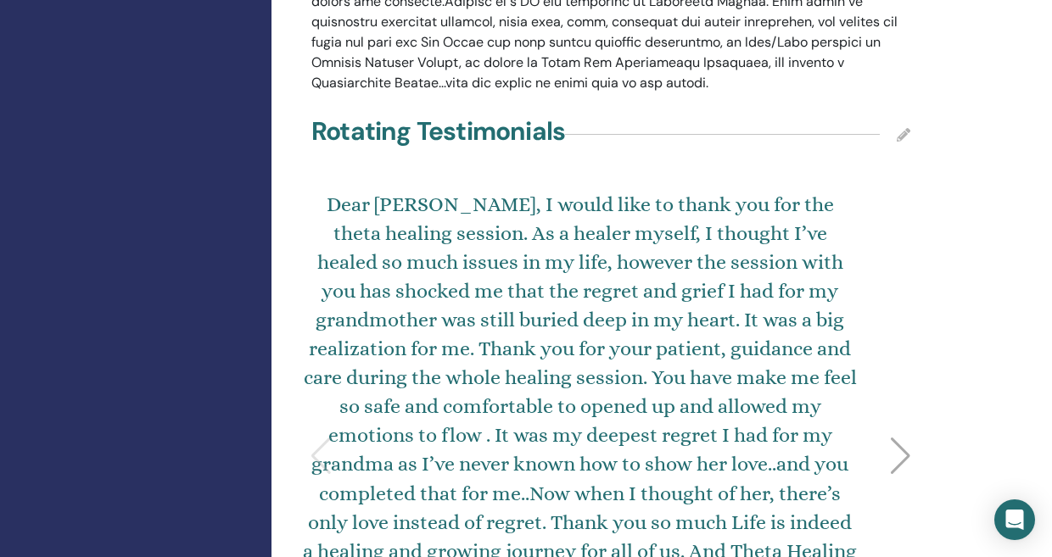
scroll to position [2447, 0]
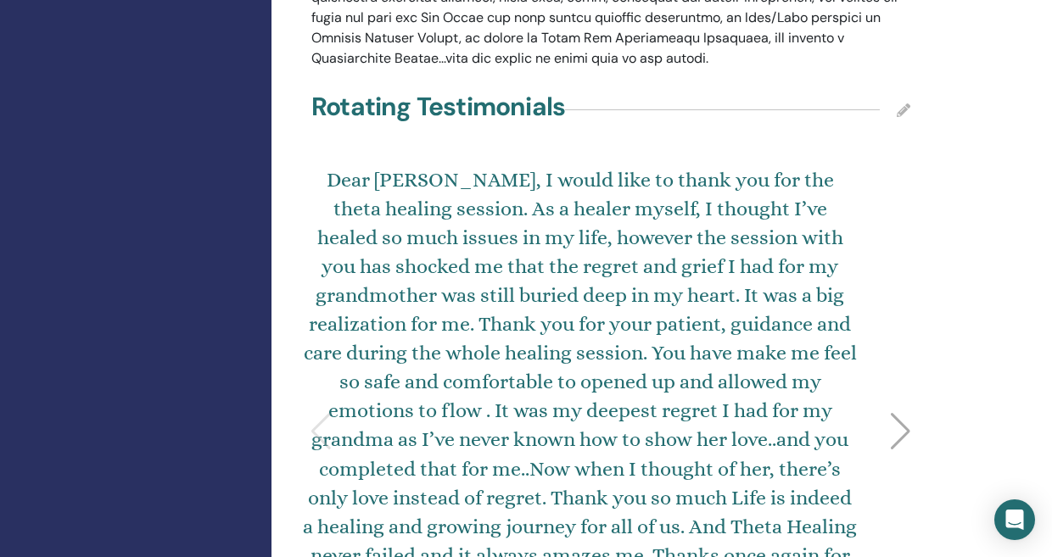
click at [906, 413] on div at bounding box center [900, 431] width 23 height 37
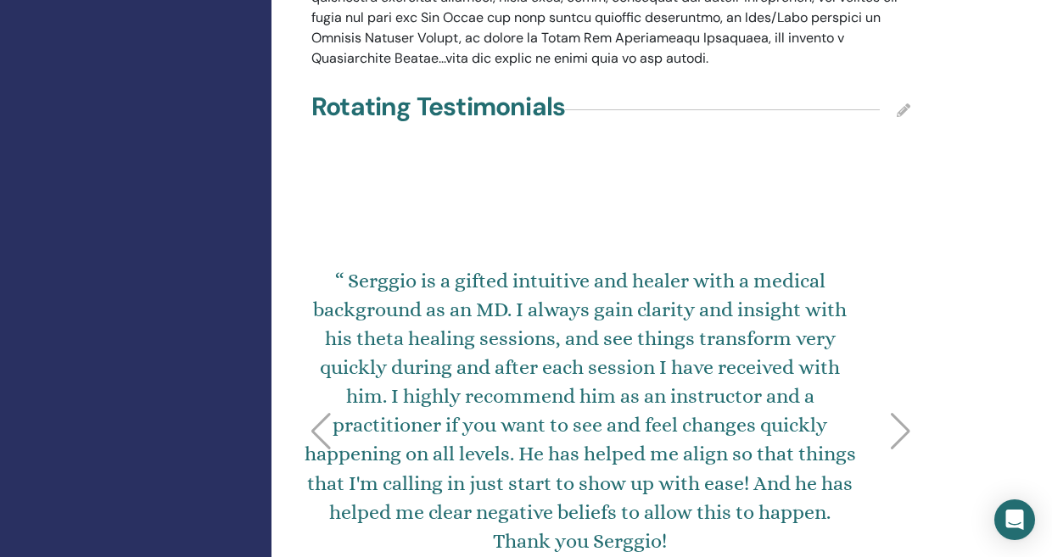
click at [904, 413] on div at bounding box center [900, 431] width 23 height 37
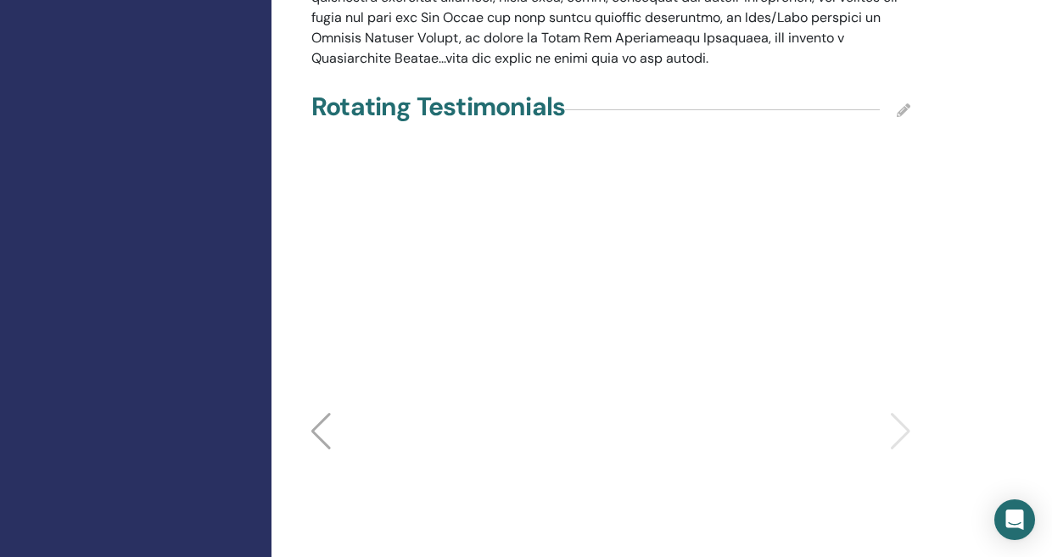
click at [907, 328] on div at bounding box center [610, 432] width 619 height 534
click at [320, 413] on div at bounding box center [321, 431] width 23 height 37
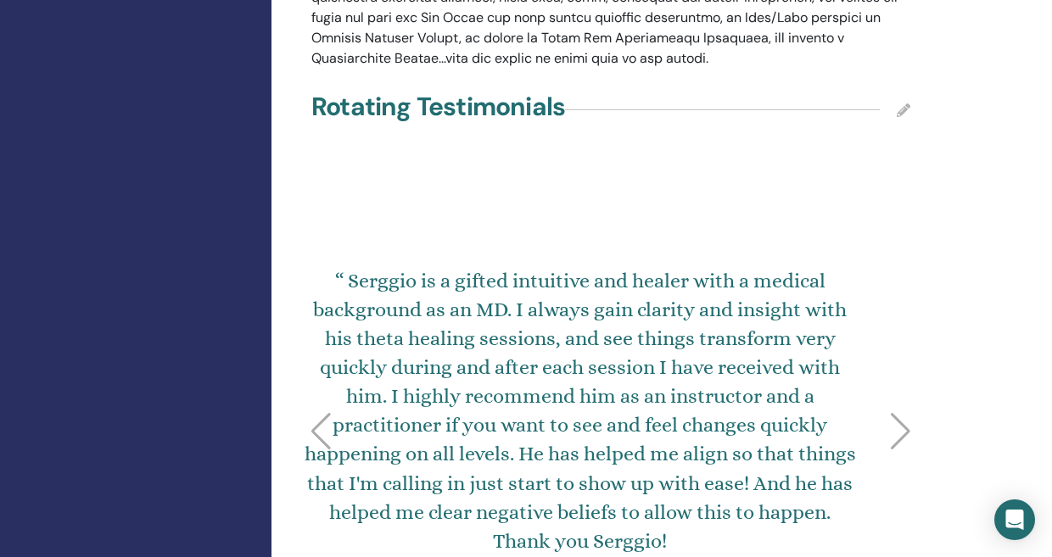
click at [321, 413] on div at bounding box center [321, 431] width 23 height 37
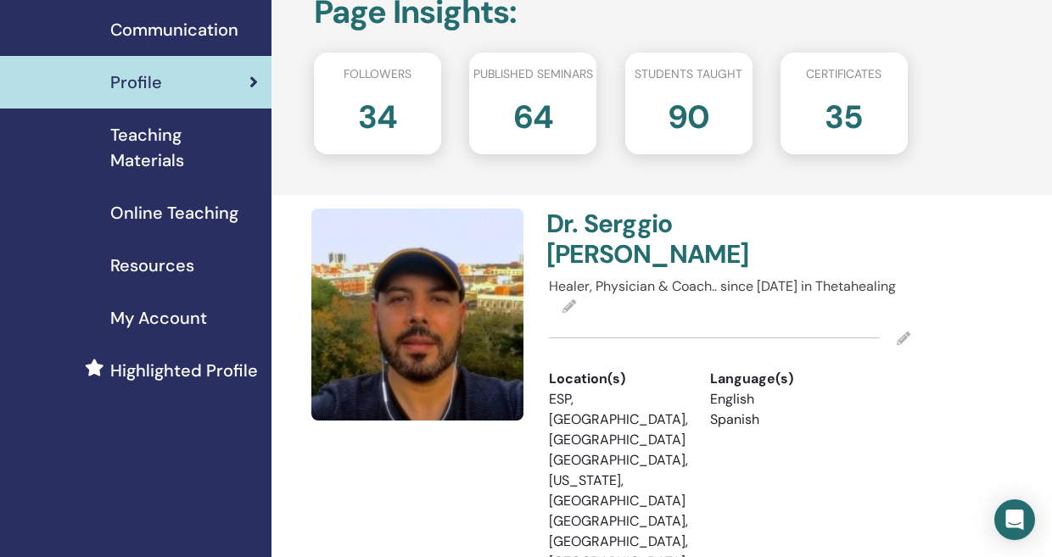
scroll to position [152, 0]
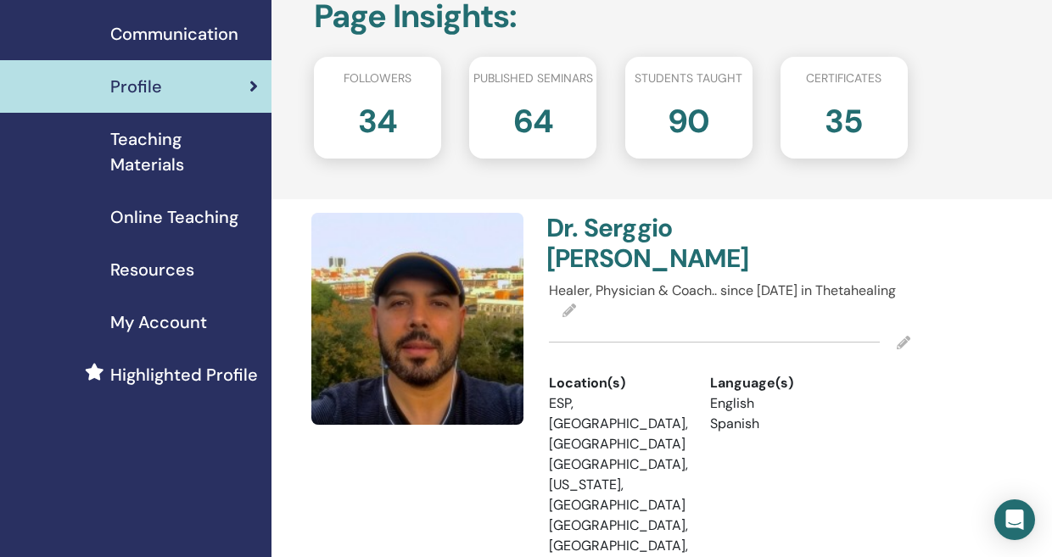
click at [570, 310] on icon at bounding box center [569, 311] width 14 height 14
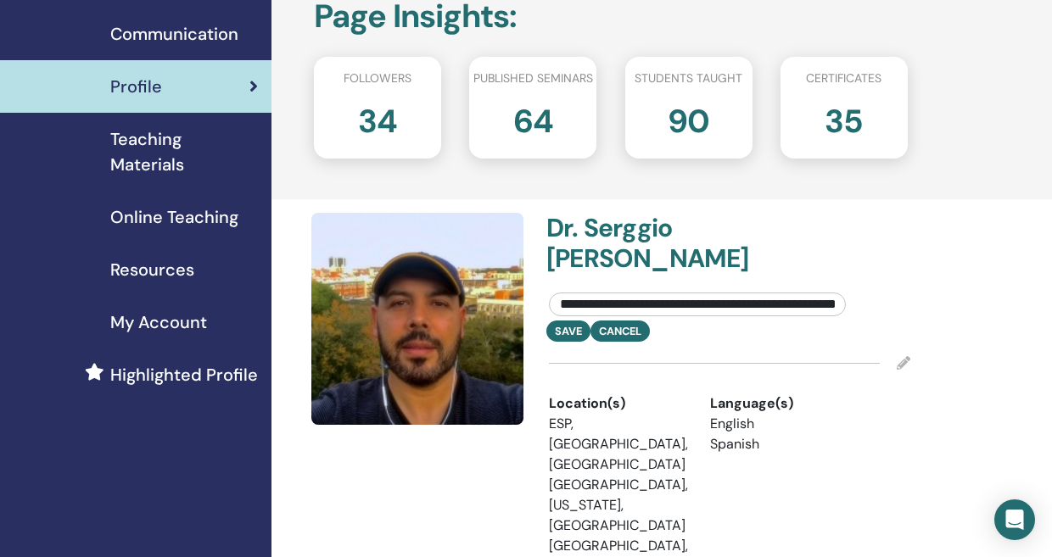
click at [825, 241] on div "[PERSON_NAME]" at bounding box center [729, 247] width 387 height 68
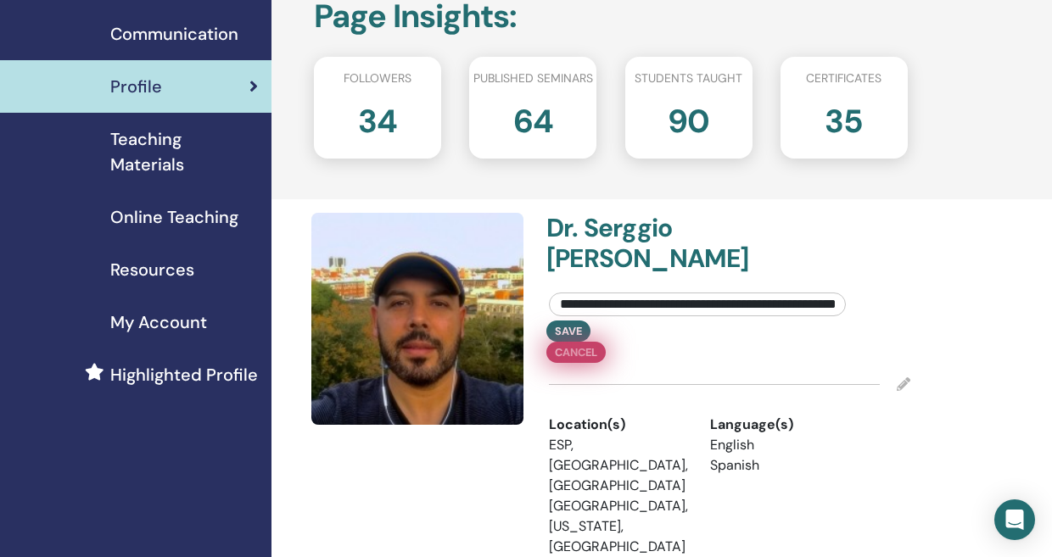
click at [628, 328] on div "Save Cancel" at bounding box center [729, 342] width 387 height 42
click at [606, 342] on button "Cancel" at bounding box center [575, 352] width 59 height 21
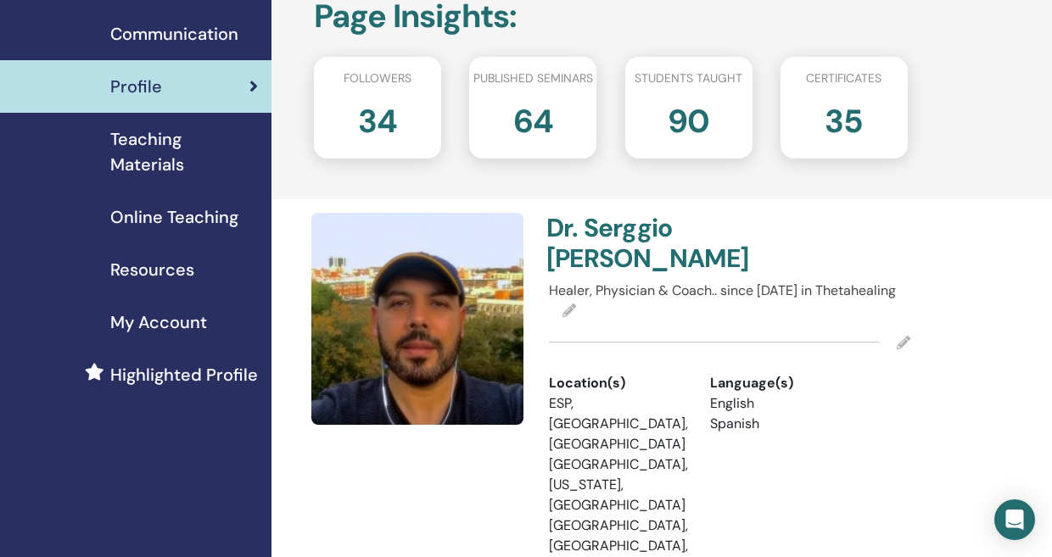
click at [778, 229] on div "[PERSON_NAME]" at bounding box center [729, 247] width 387 height 68
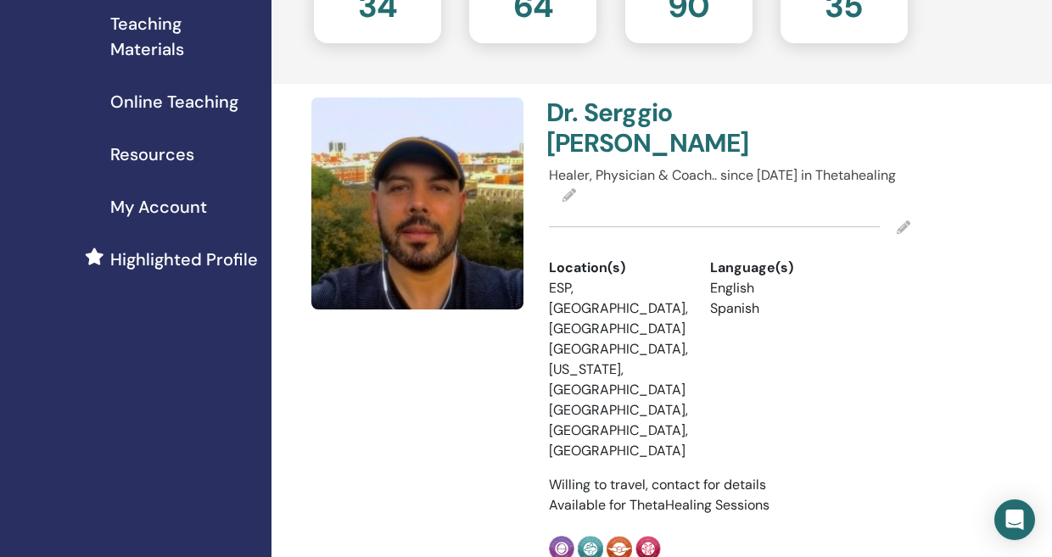
scroll to position [282, 0]
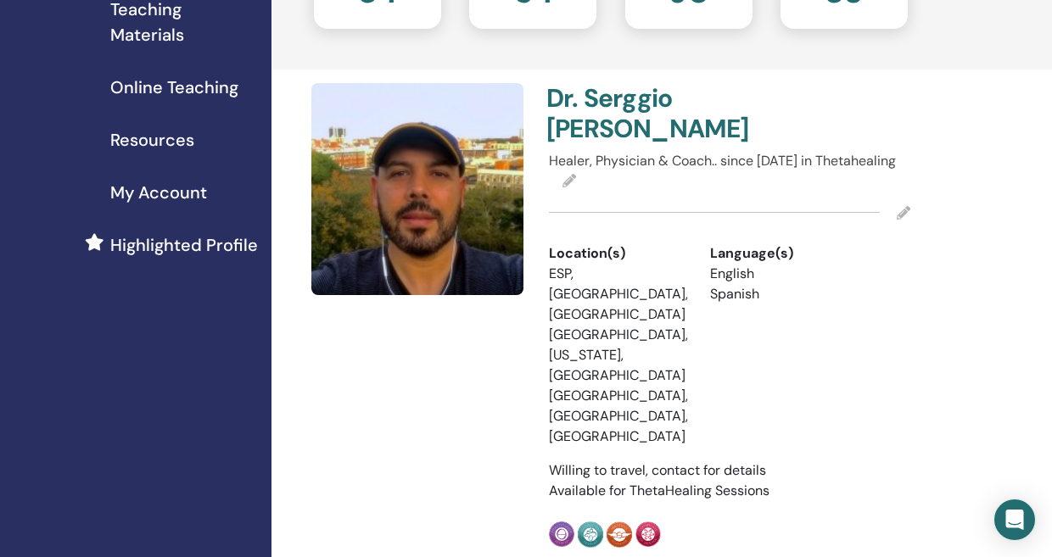
click at [908, 212] on icon at bounding box center [904, 213] width 14 height 14
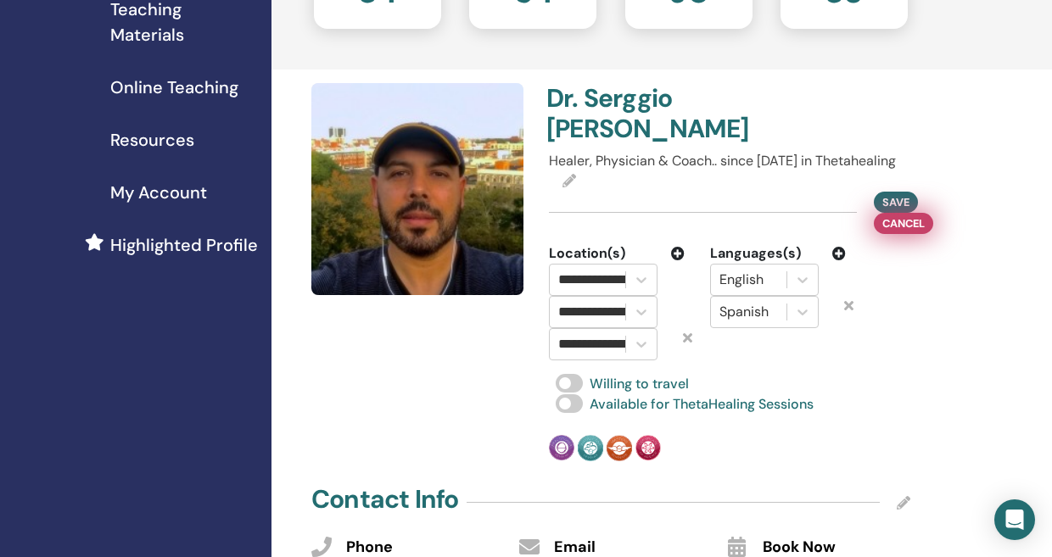
click at [909, 226] on span "Cancel" at bounding box center [903, 224] width 42 height 18
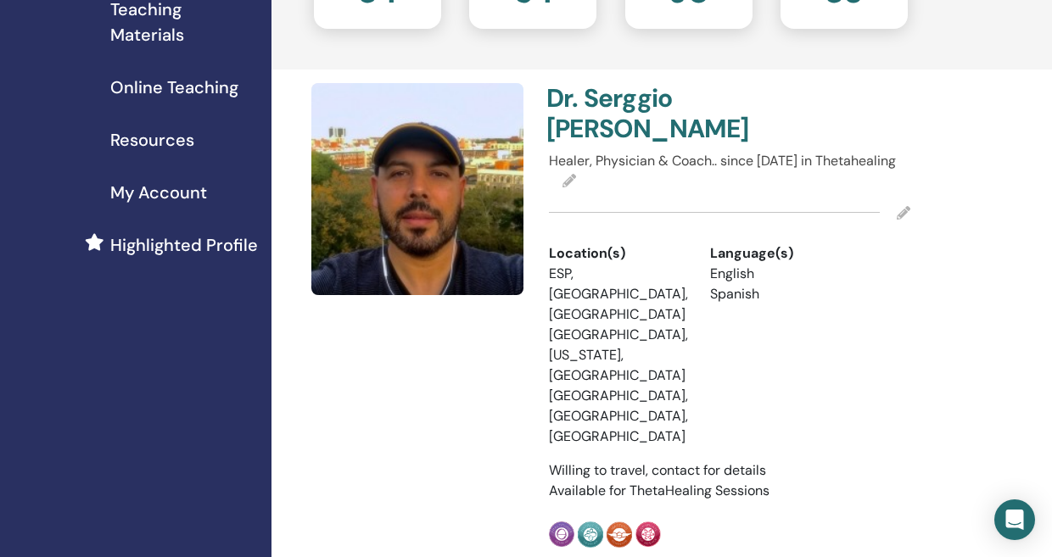
click at [905, 211] on icon at bounding box center [904, 213] width 14 height 14
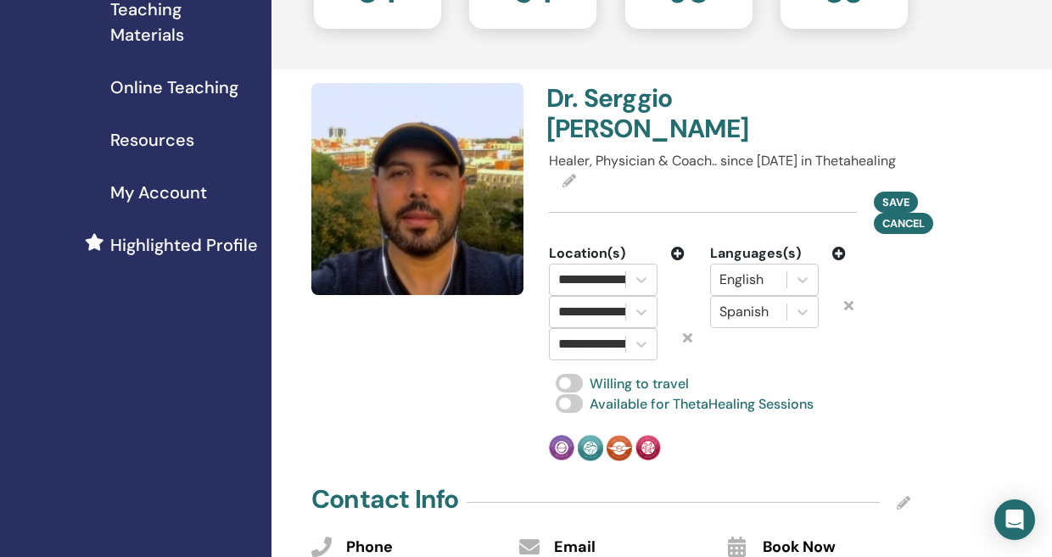
click at [676, 249] on icon at bounding box center [678, 254] width 14 height 14
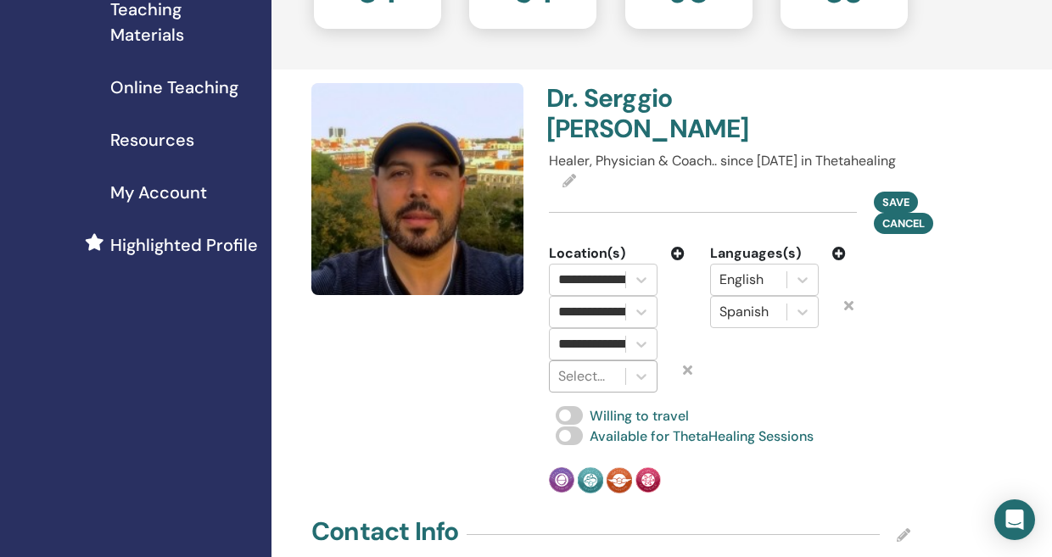
click at [592, 379] on div at bounding box center [587, 377] width 59 height 24
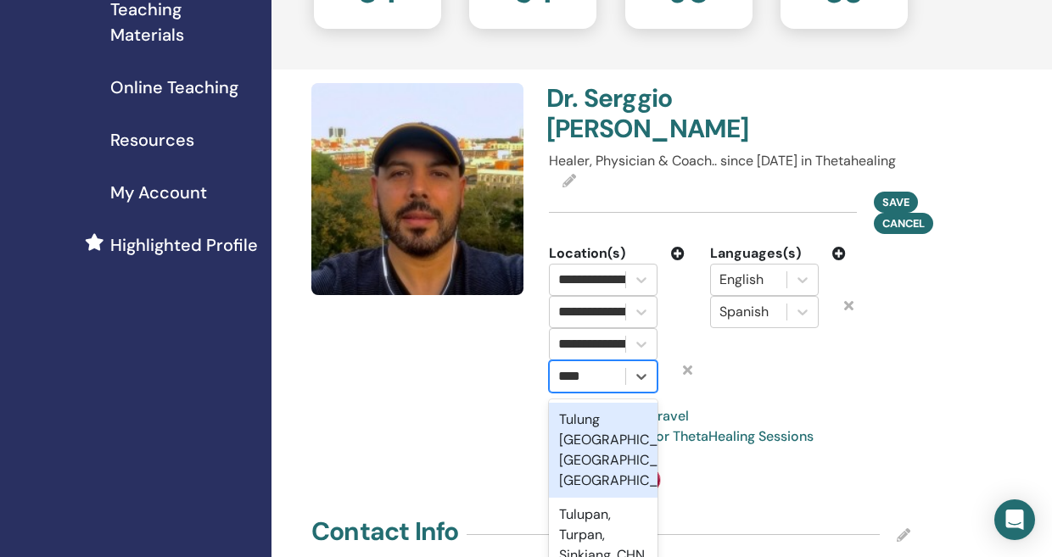
type input "*****"
click at [586, 429] on div "Tulum, [PERSON_NAME][GEOGRAPHIC_DATA], MEX" at bounding box center [603, 450] width 109 height 95
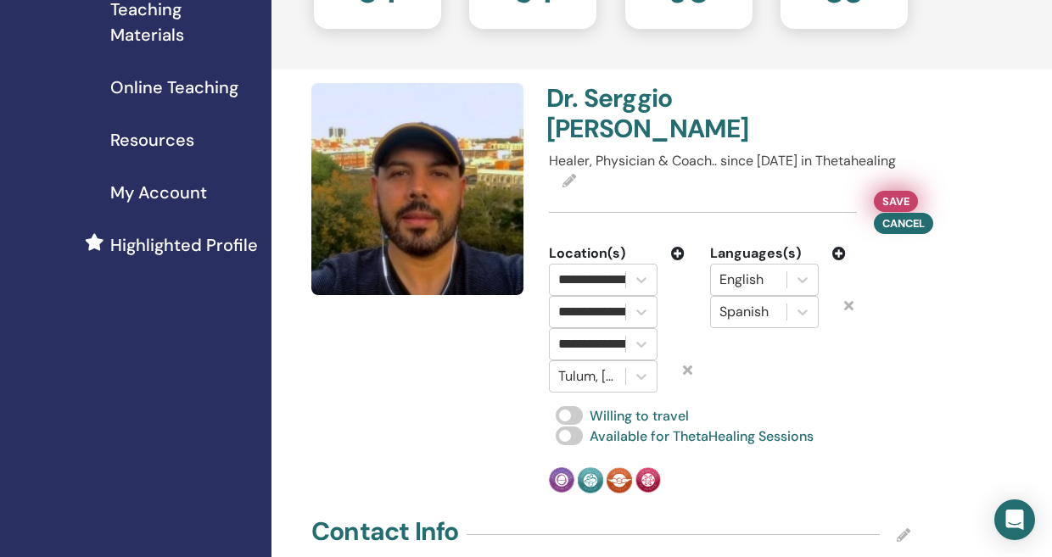
click at [896, 204] on span "Save" at bounding box center [895, 202] width 27 height 18
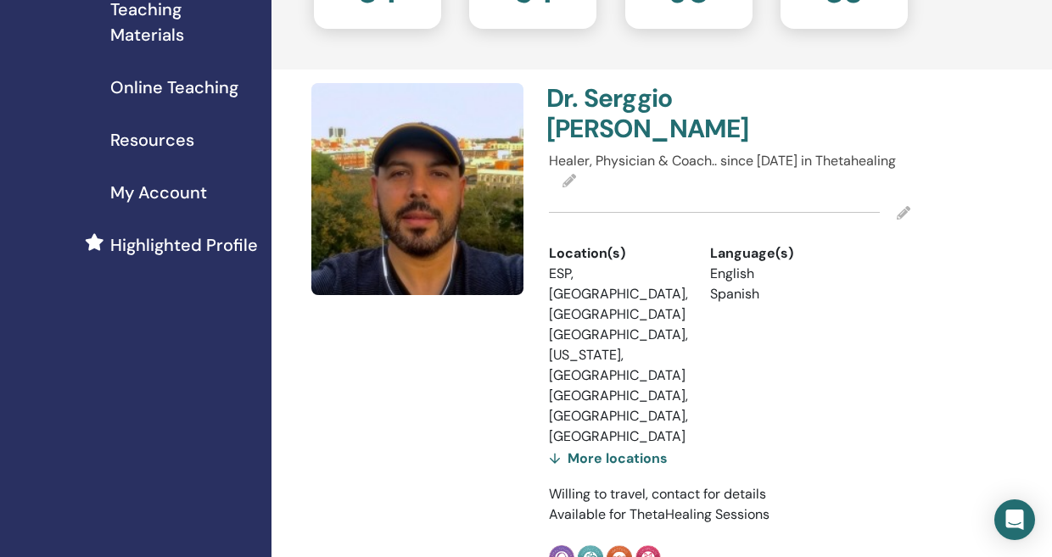
click at [562, 447] on div "More locations" at bounding box center [608, 459] width 119 height 24
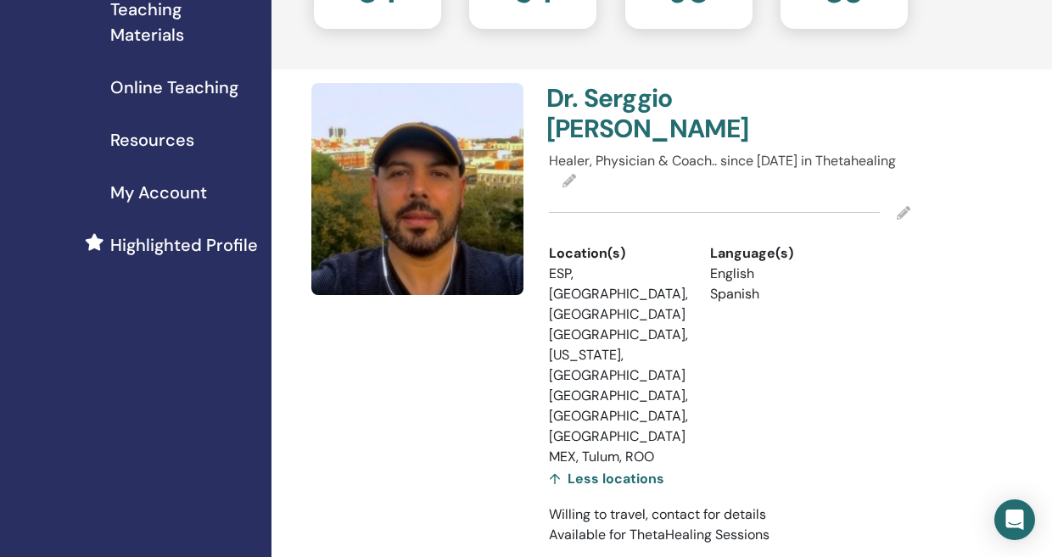
click at [447, 383] on div at bounding box center [420, 337] width 238 height 509
click at [904, 212] on icon at bounding box center [904, 213] width 14 height 14
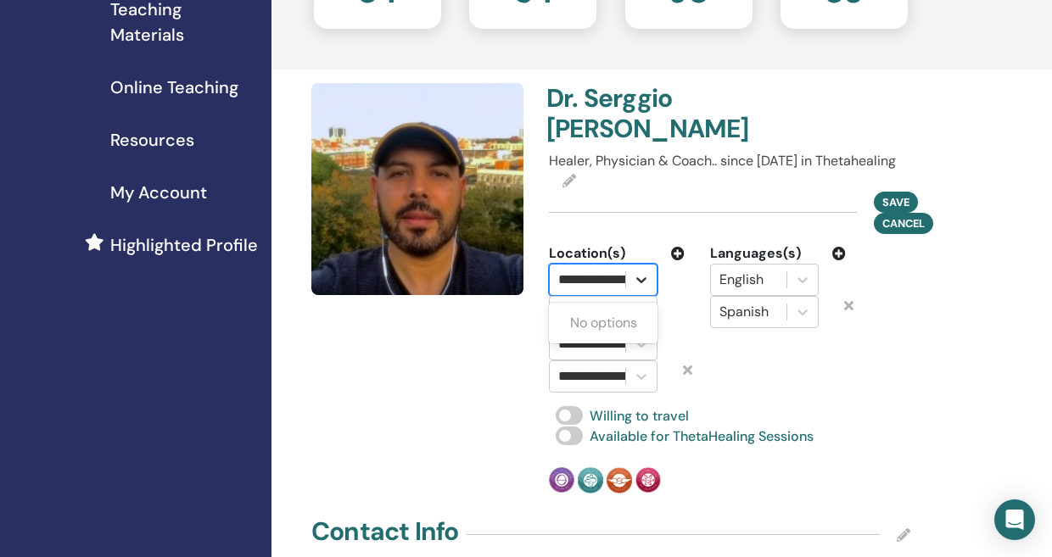
click at [644, 279] on icon at bounding box center [642, 280] width 10 height 6
click at [684, 335] on div "**********" at bounding box center [616, 344] width 161 height 32
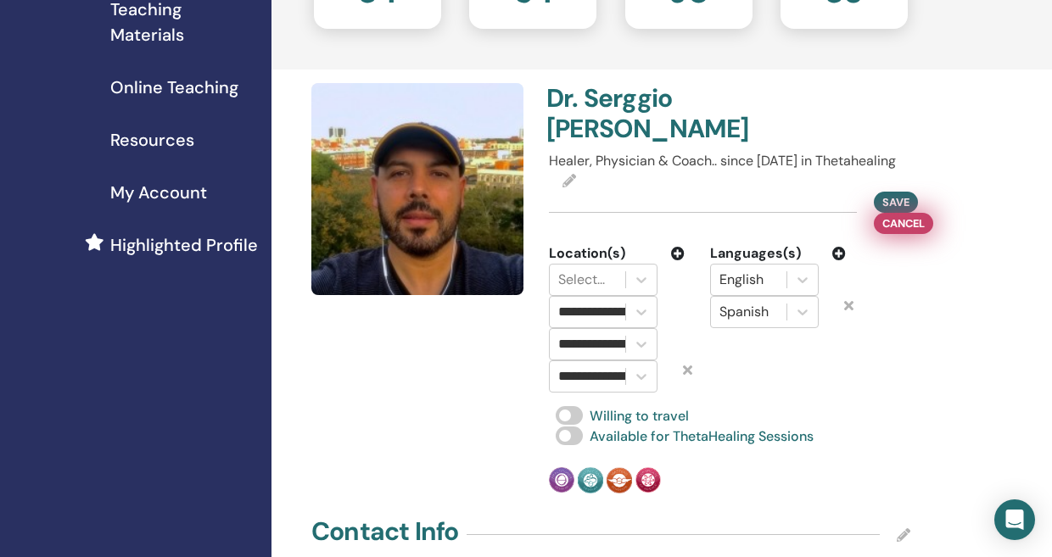
click at [910, 225] on span "Cancel" at bounding box center [903, 224] width 42 height 18
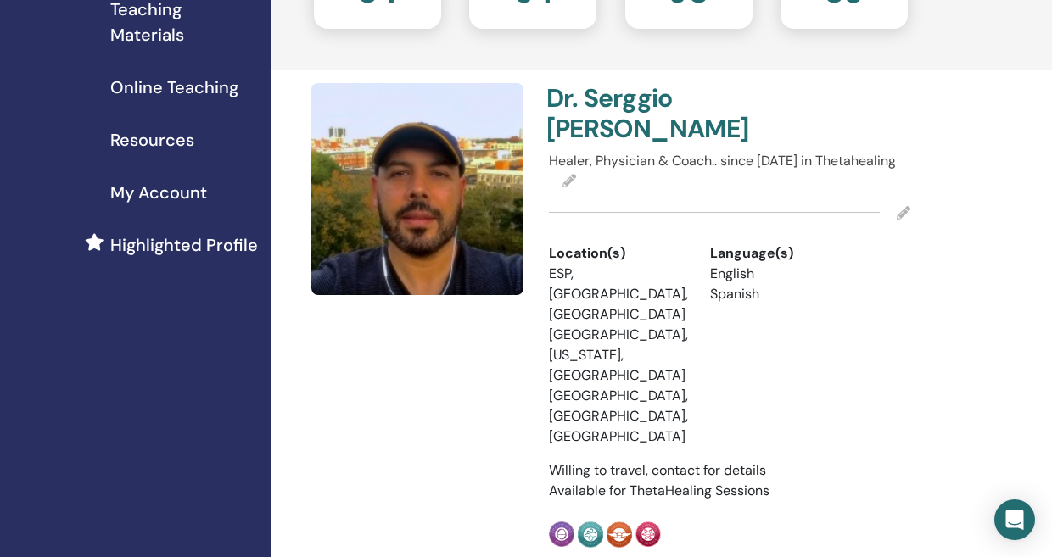
click at [902, 214] on icon at bounding box center [904, 213] width 14 height 14
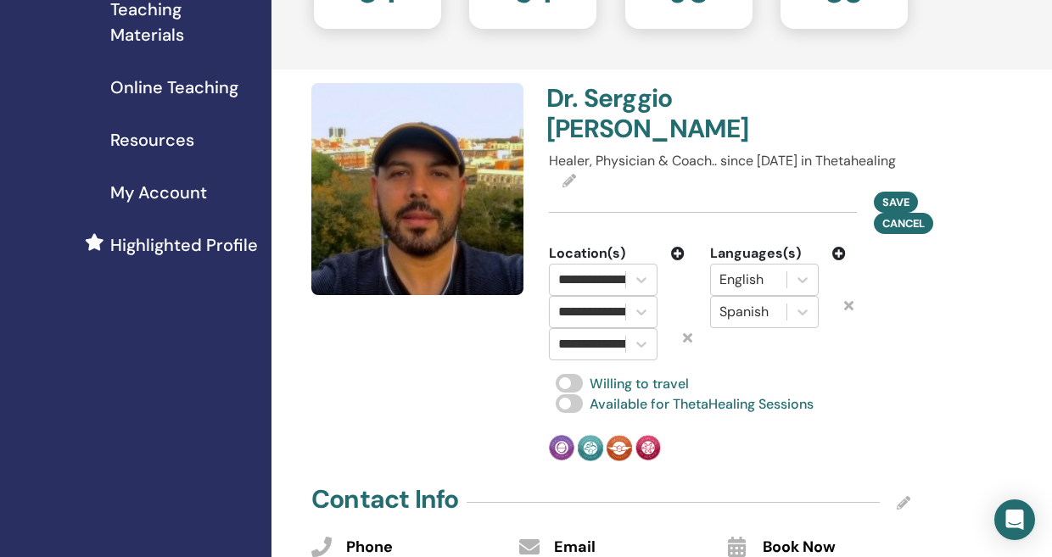
click at [678, 253] on icon at bounding box center [678, 254] width 14 height 14
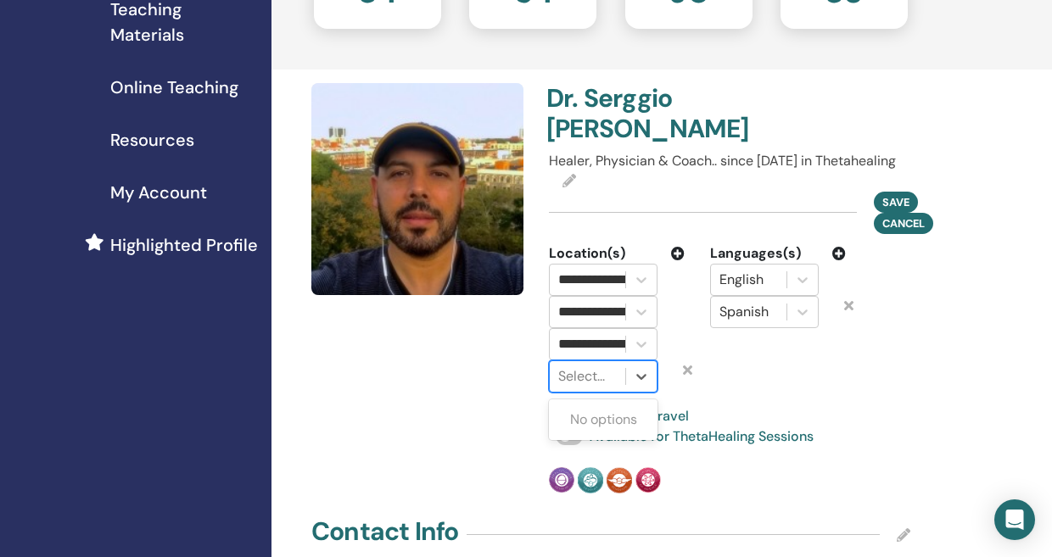
click at [580, 382] on div at bounding box center [587, 377] width 59 height 24
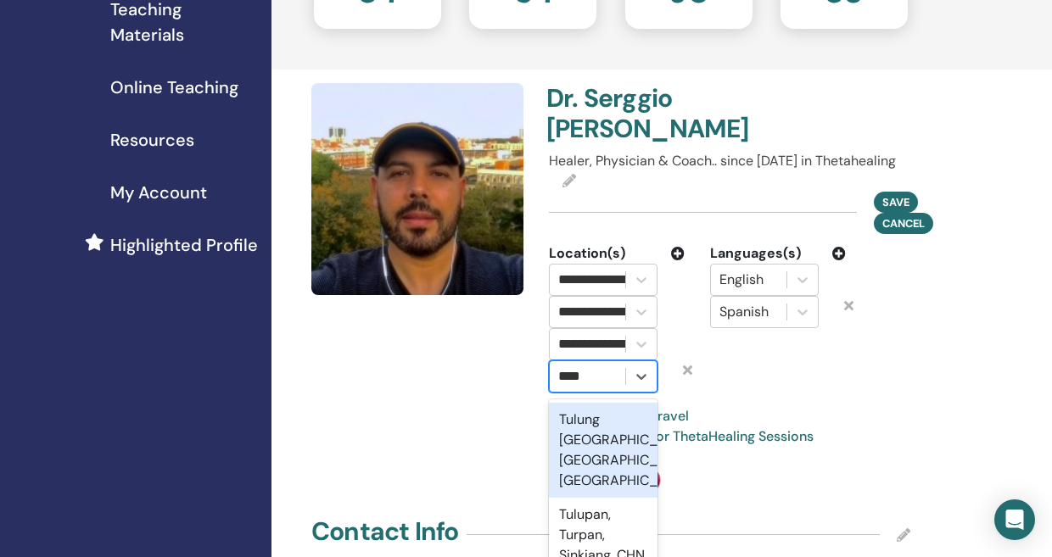
type input "*****"
click at [583, 447] on div "Tulum, [PERSON_NAME][GEOGRAPHIC_DATA], MEX" at bounding box center [603, 450] width 109 height 95
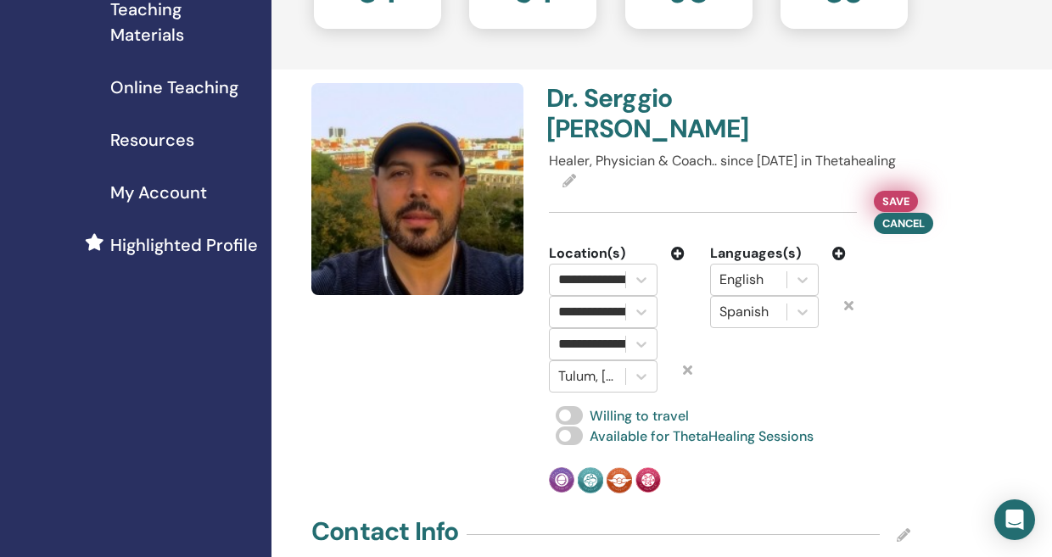
click at [905, 202] on span "Save" at bounding box center [895, 202] width 27 height 18
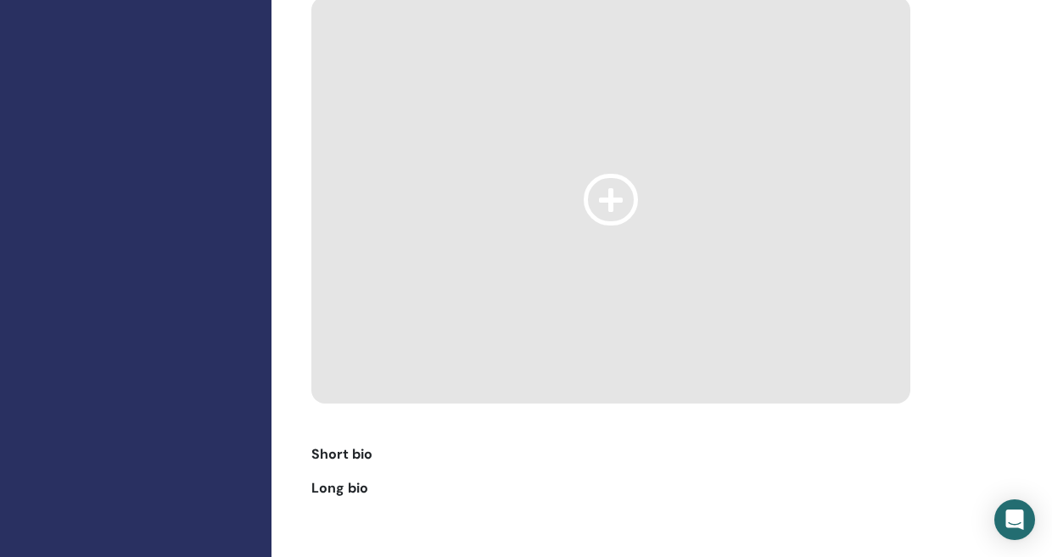
scroll to position [1695, 1]
click at [610, 174] on icon at bounding box center [610, 200] width 54 height 52
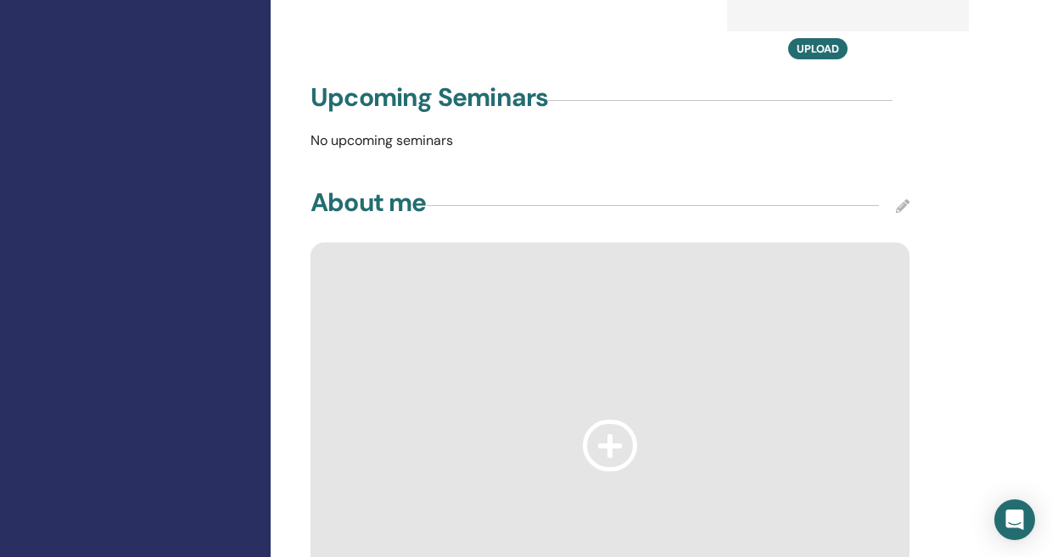
scroll to position [1426, 1]
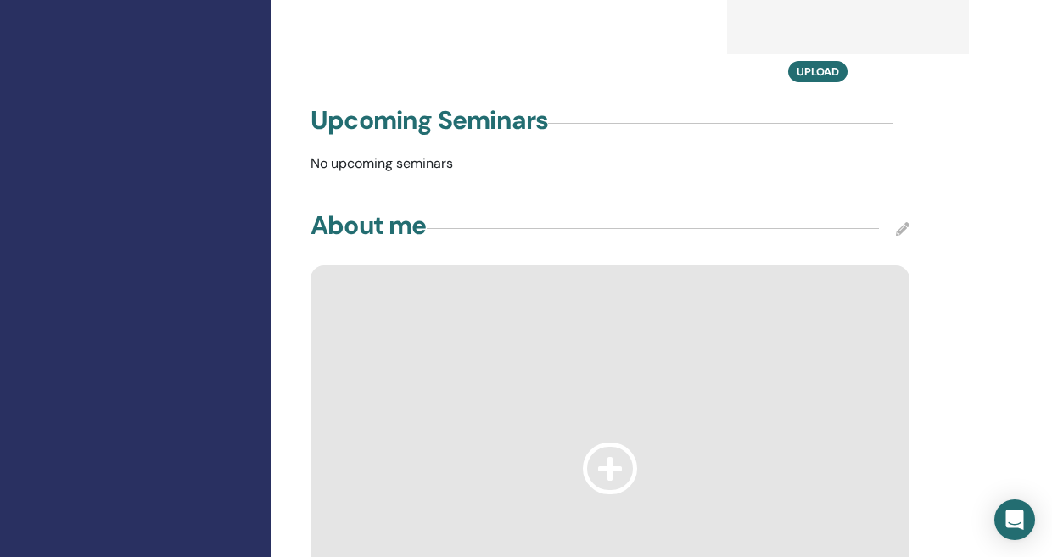
click at [901, 222] on icon at bounding box center [903, 229] width 14 height 14
click at [821, 208] on div "About me Save Cancel" at bounding box center [609, 229] width 599 height 42
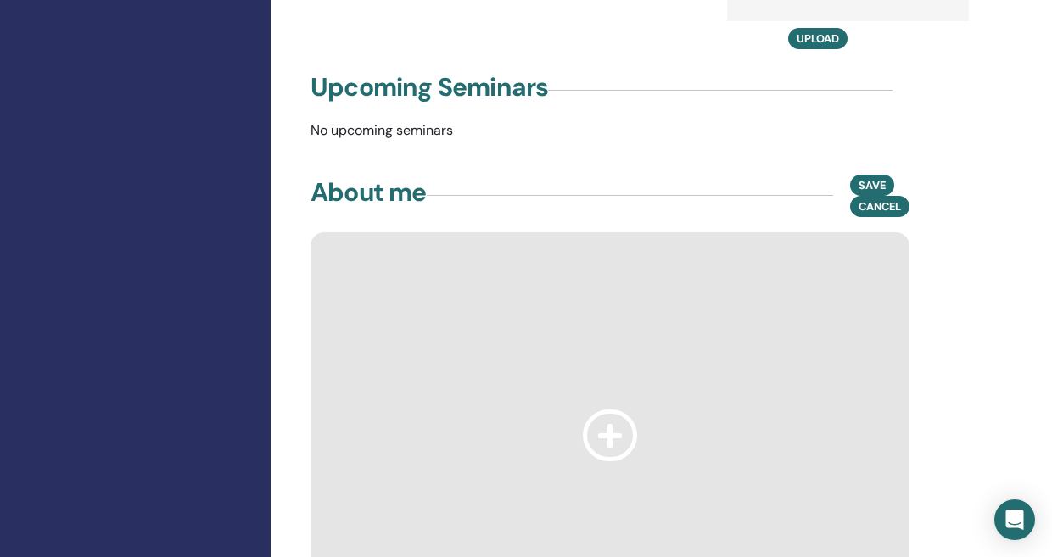
scroll to position [1290, 1]
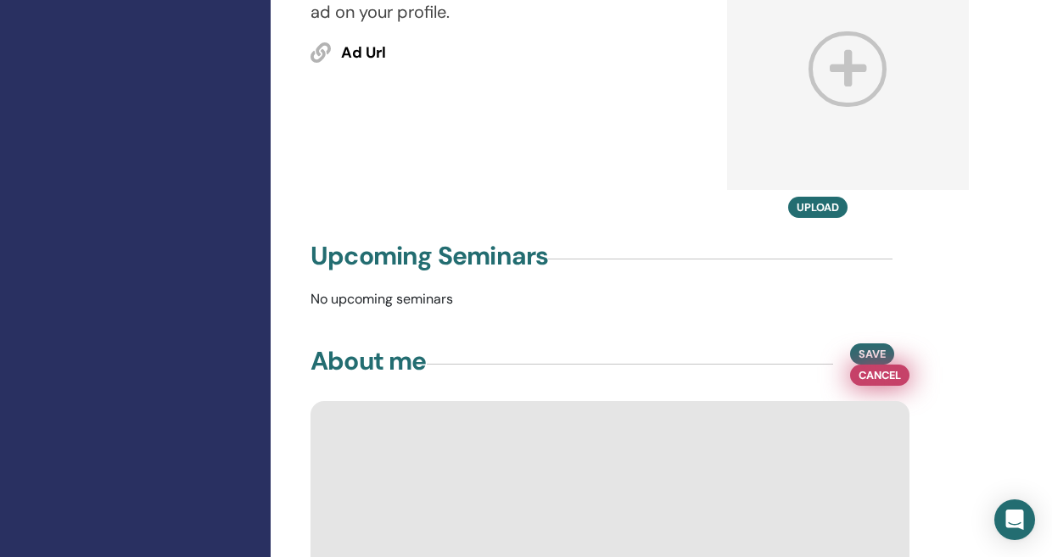
click at [884, 366] on span "Cancel" at bounding box center [879, 375] width 42 height 18
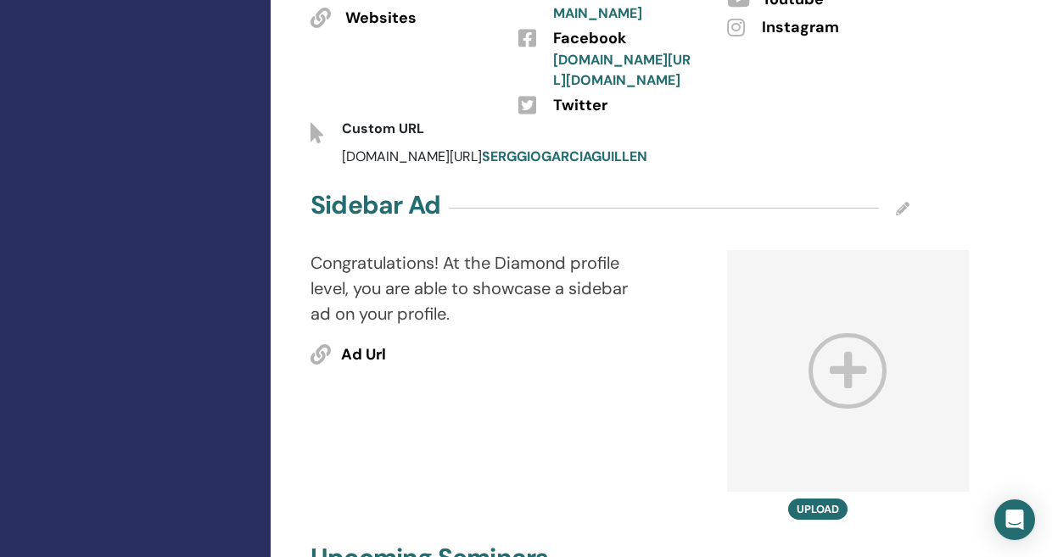
scroll to position [0, 1]
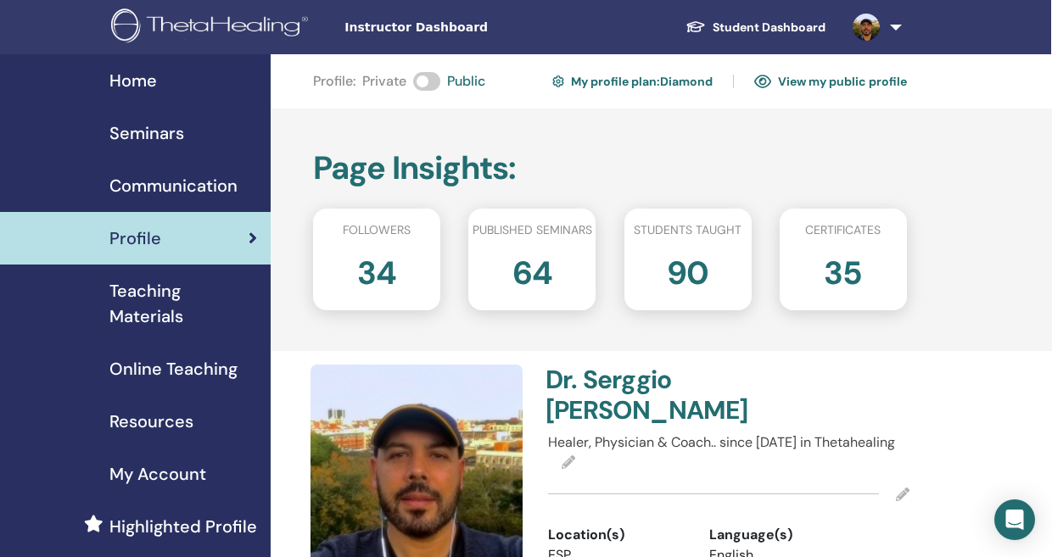
click at [157, 82] on div "Home" at bounding box center [135, 80] width 244 height 25
